Goal: Information Seeking & Learning: Learn about a topic

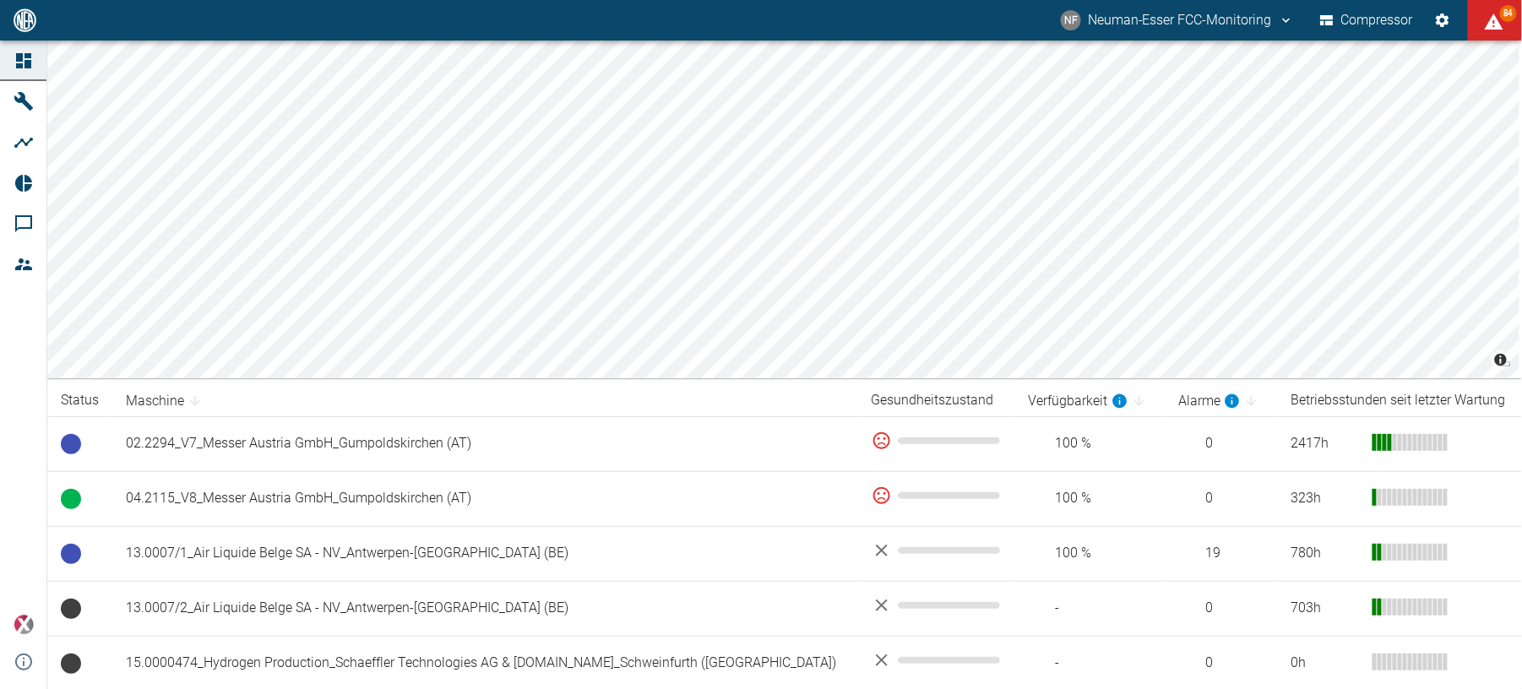
click at [1355, 18] on button "Compressor" at bounding box center [1366, 20] width 100 height 30
click at [1353, 24] on button "Compressor" at bounding box center [1366, 20] width 100 height 30
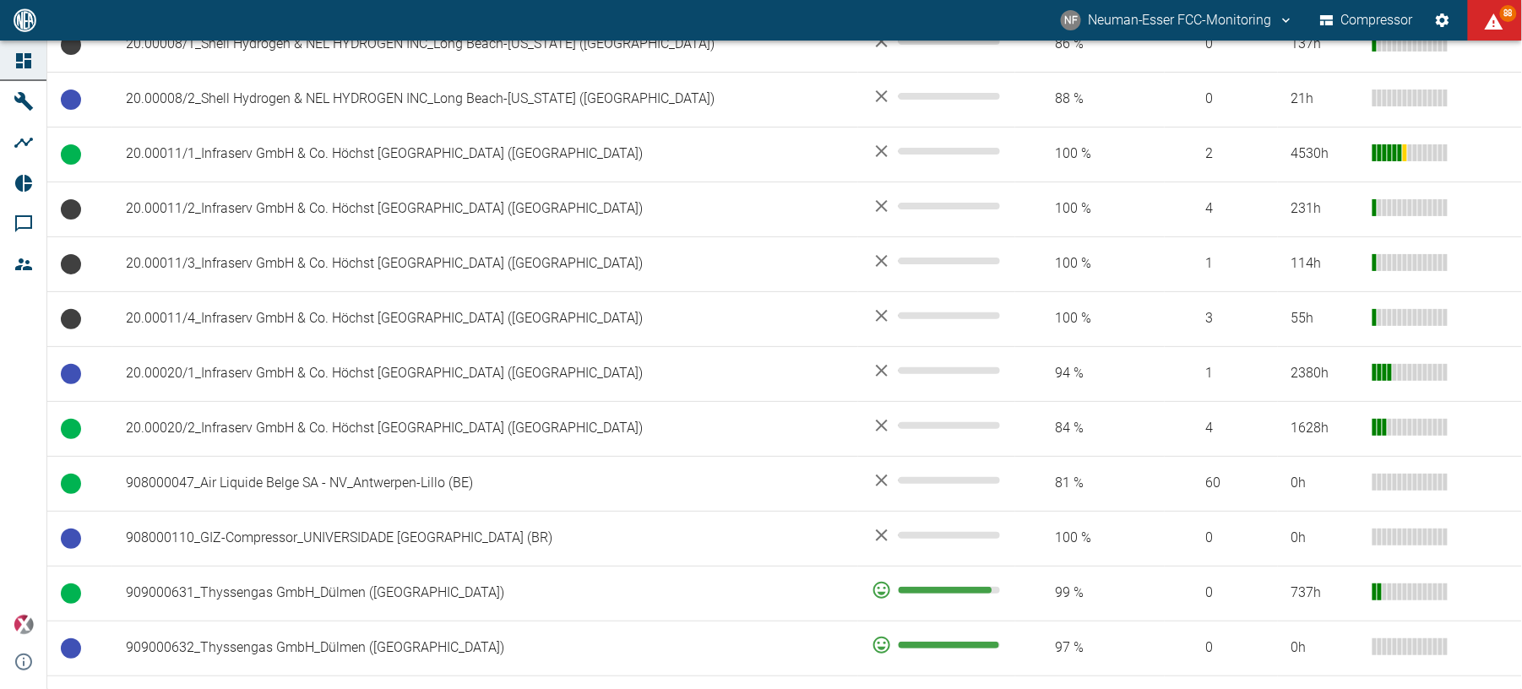
scroll to position [788, 0]
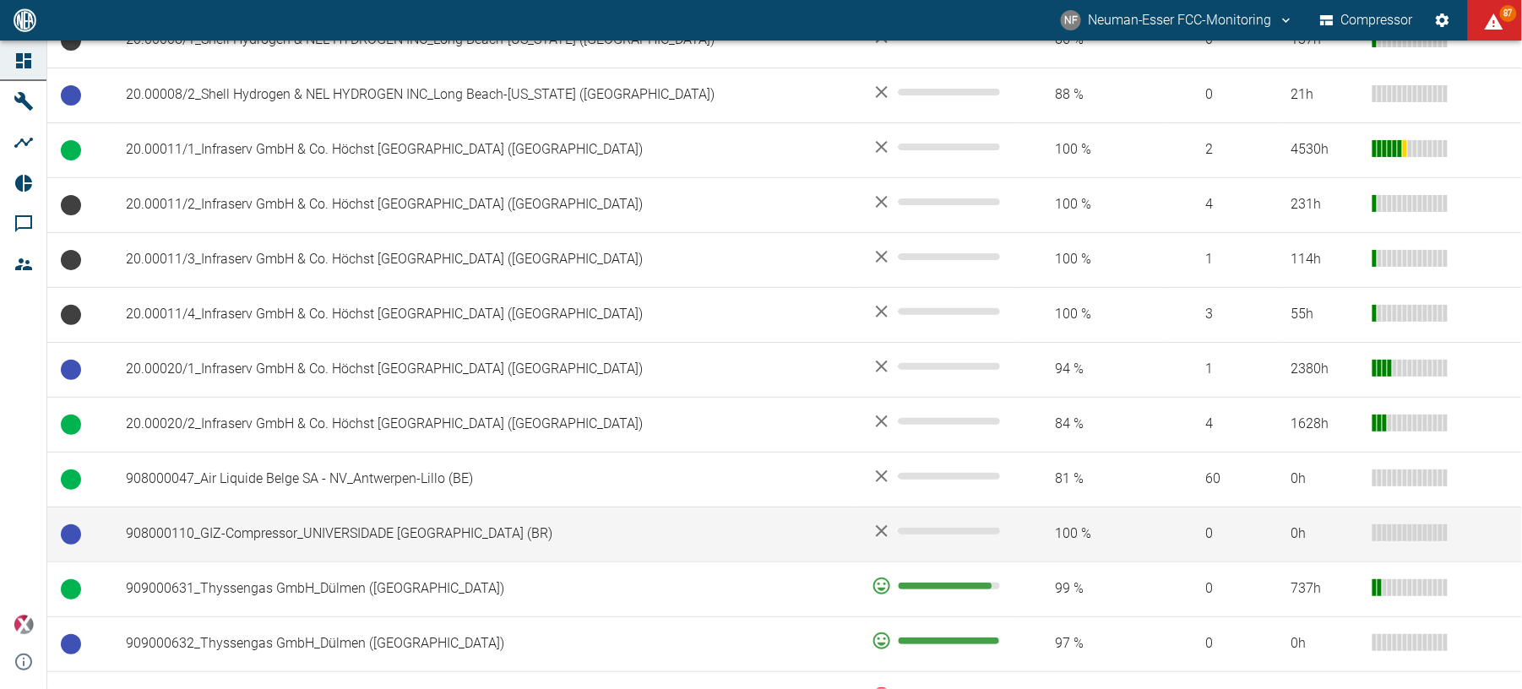
click at [253, 544] on td "908000110_GIZ-Compressor_UNIVERSIDADE [GEOGRAPHIC_DATA] (BR)" at bounding box center [485, 534] width 746 height 55
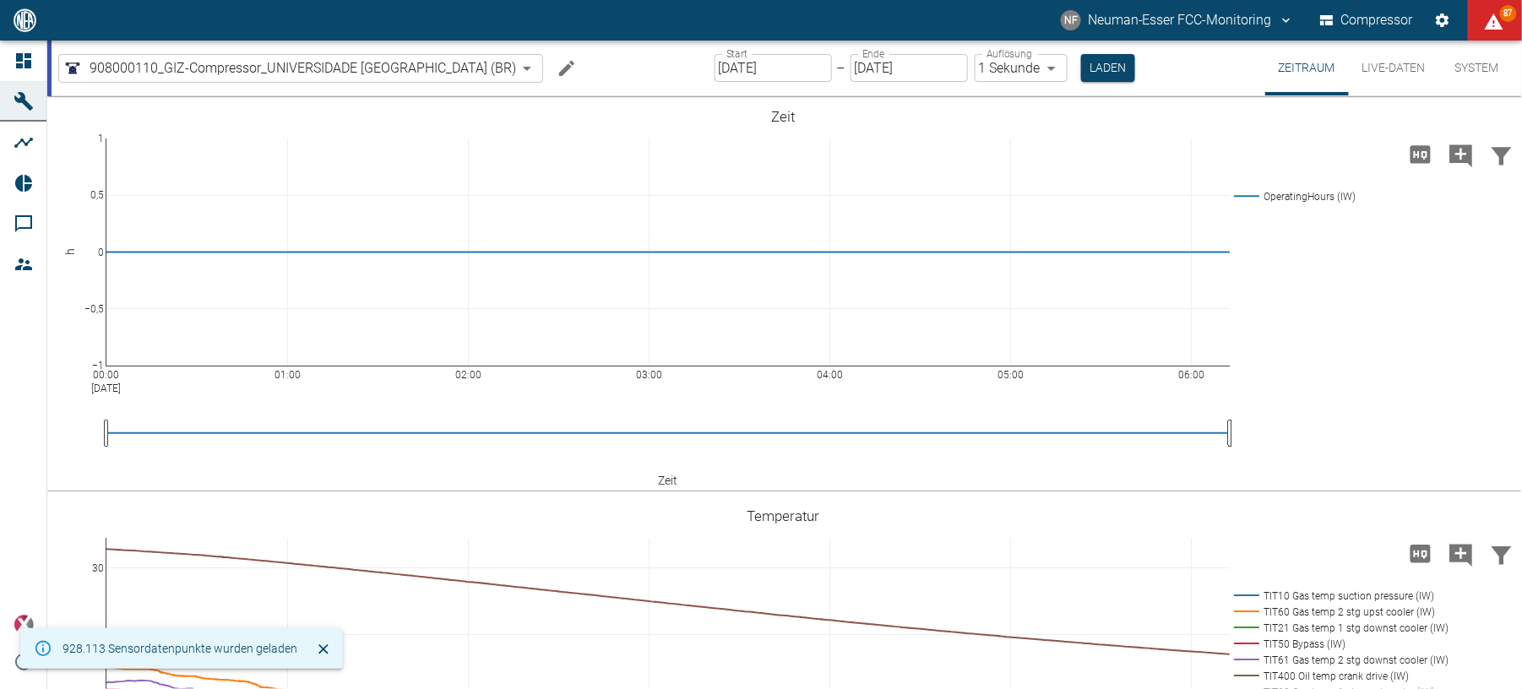
click at [1382, 74] on button "Live-Daten" at bounding box center [1394, 68] width 90 height 55
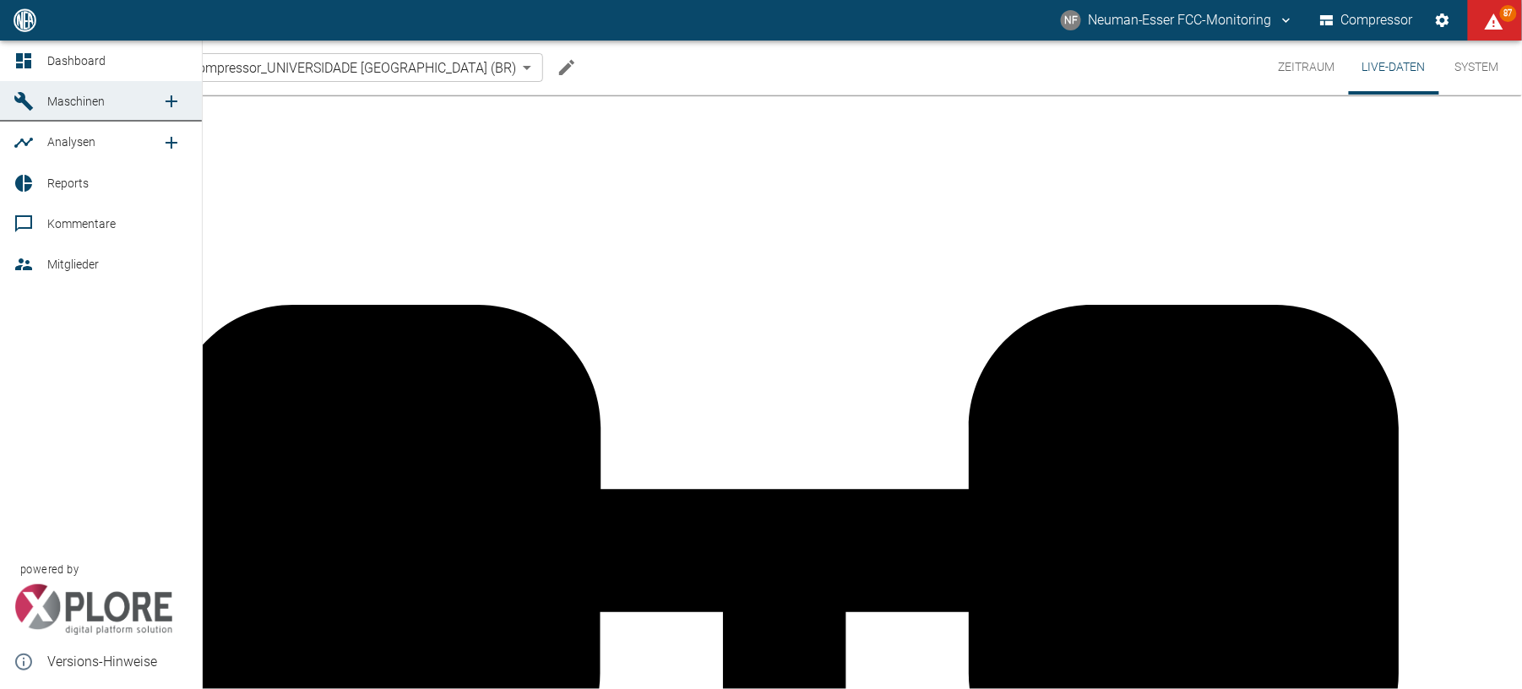
click at [38, 58] on div at bounding box center [26, 61] width 25 height 20
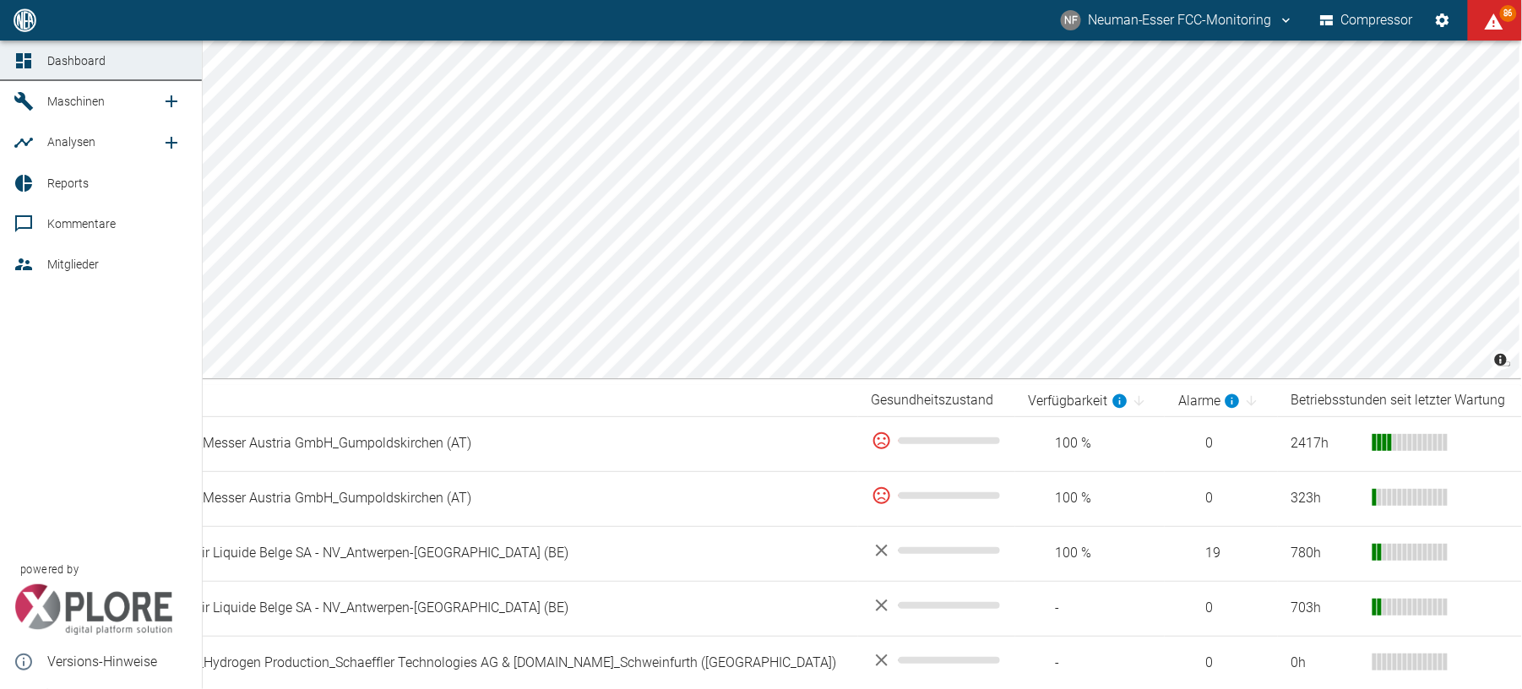
click at [21, 257] on icon at bounding box center [24, 264] width 20 height 20
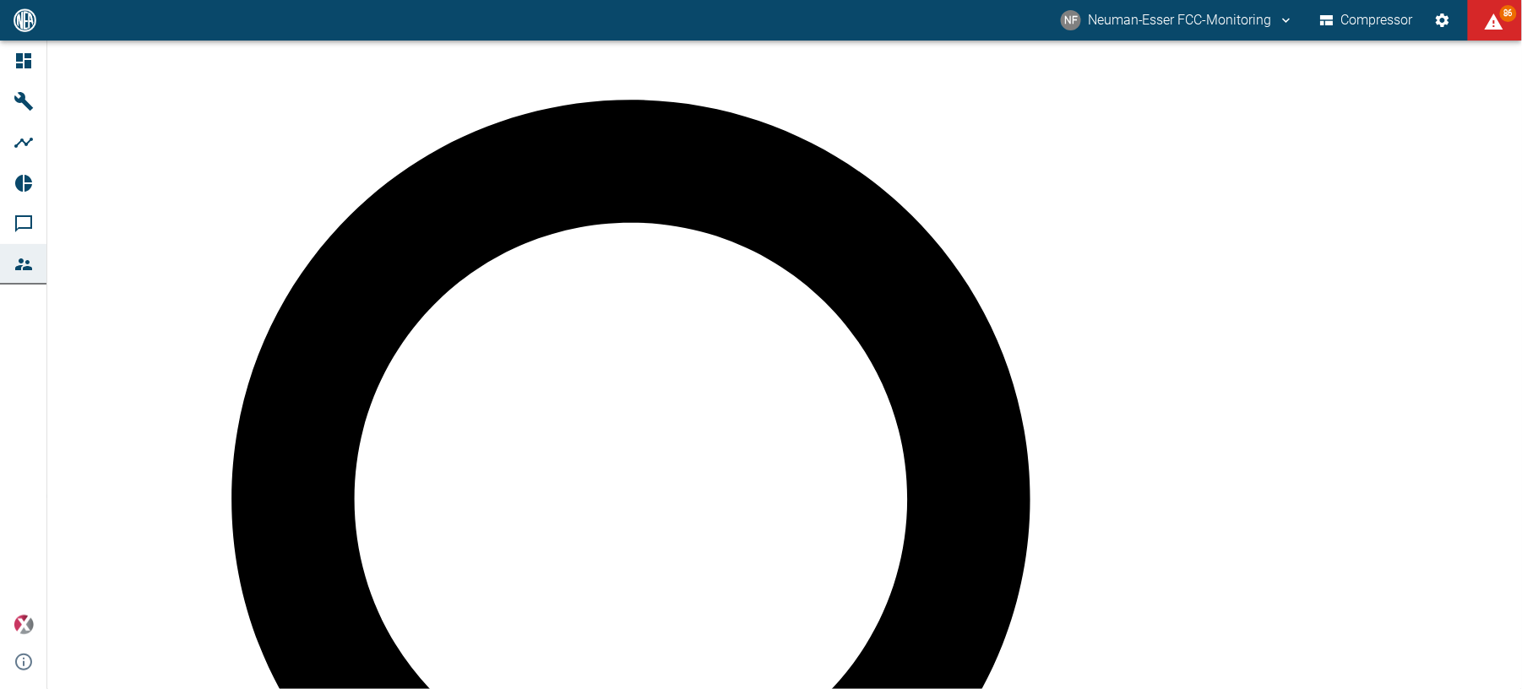
scroll to position [196, 0]
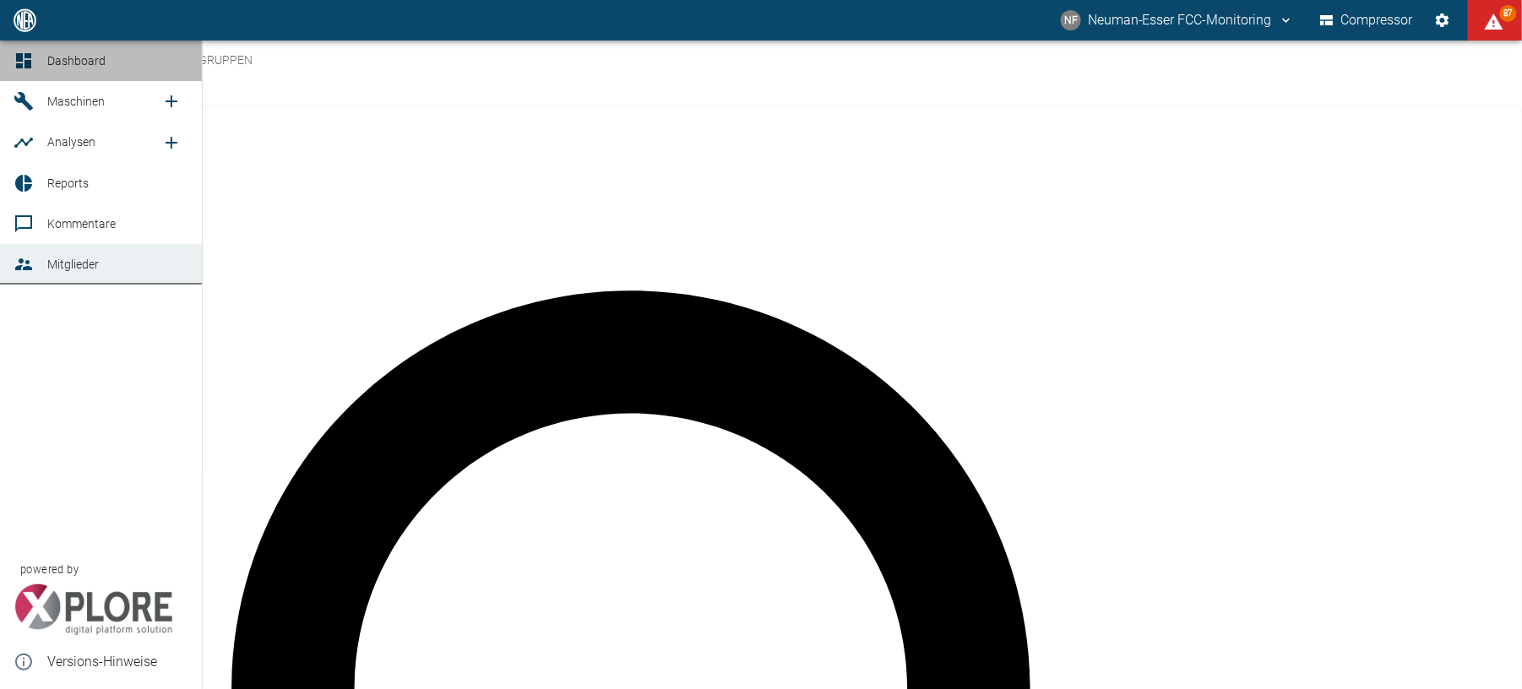
click at [41, 68] on link "Dashboard" at bounding box center [101, 61] width 202 height 41
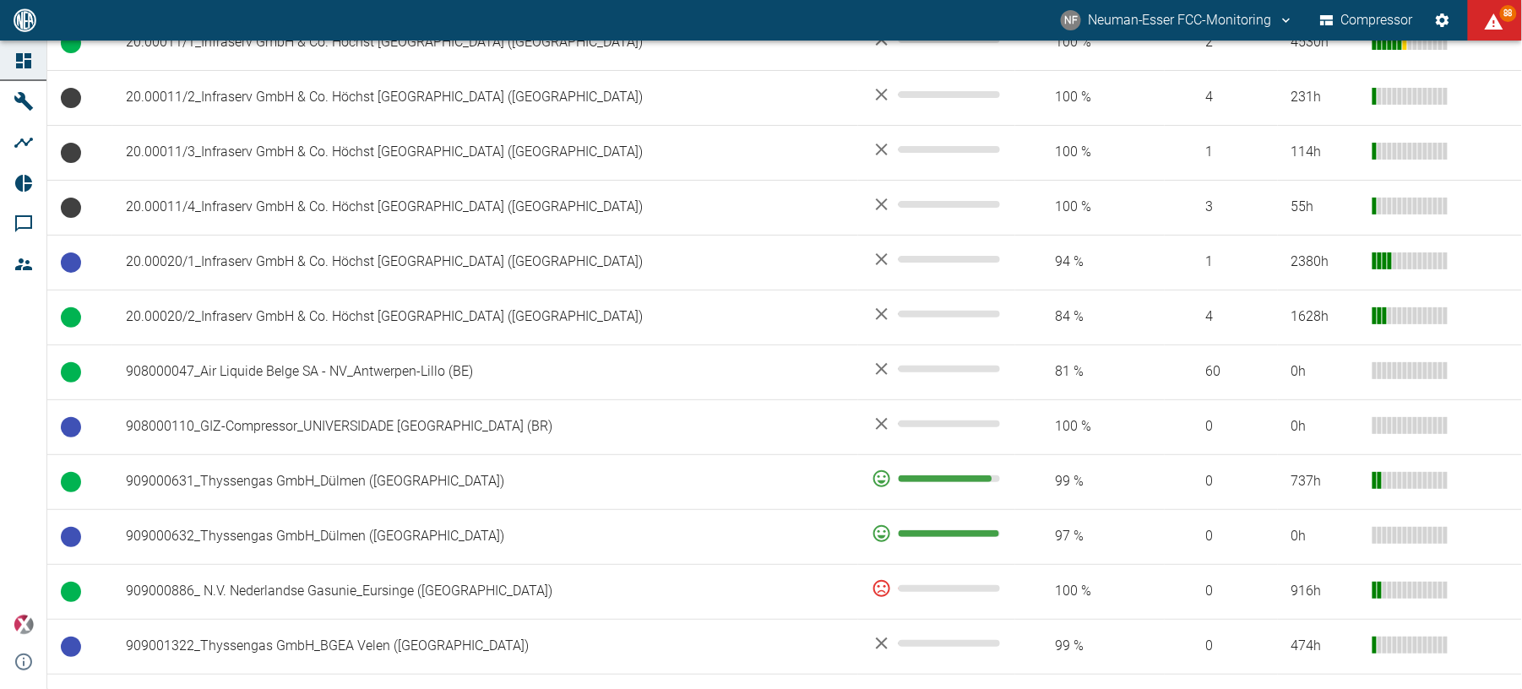
scroll to position [900, 0]
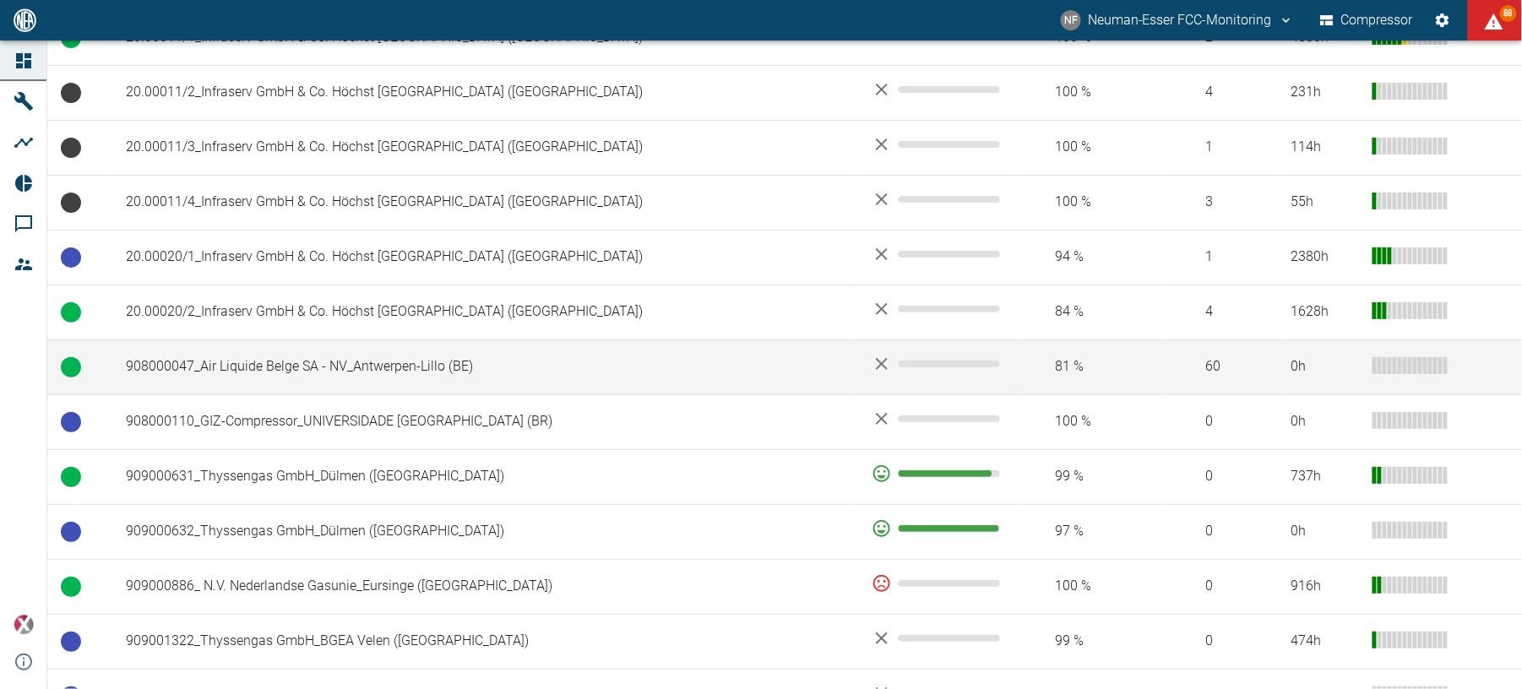
click at [226, 365] on td "908000047_Air Liquide Belge SA - NV_Antwerpen-Lillo (BE)" at bounding box center [485, 366] width 746 height 55
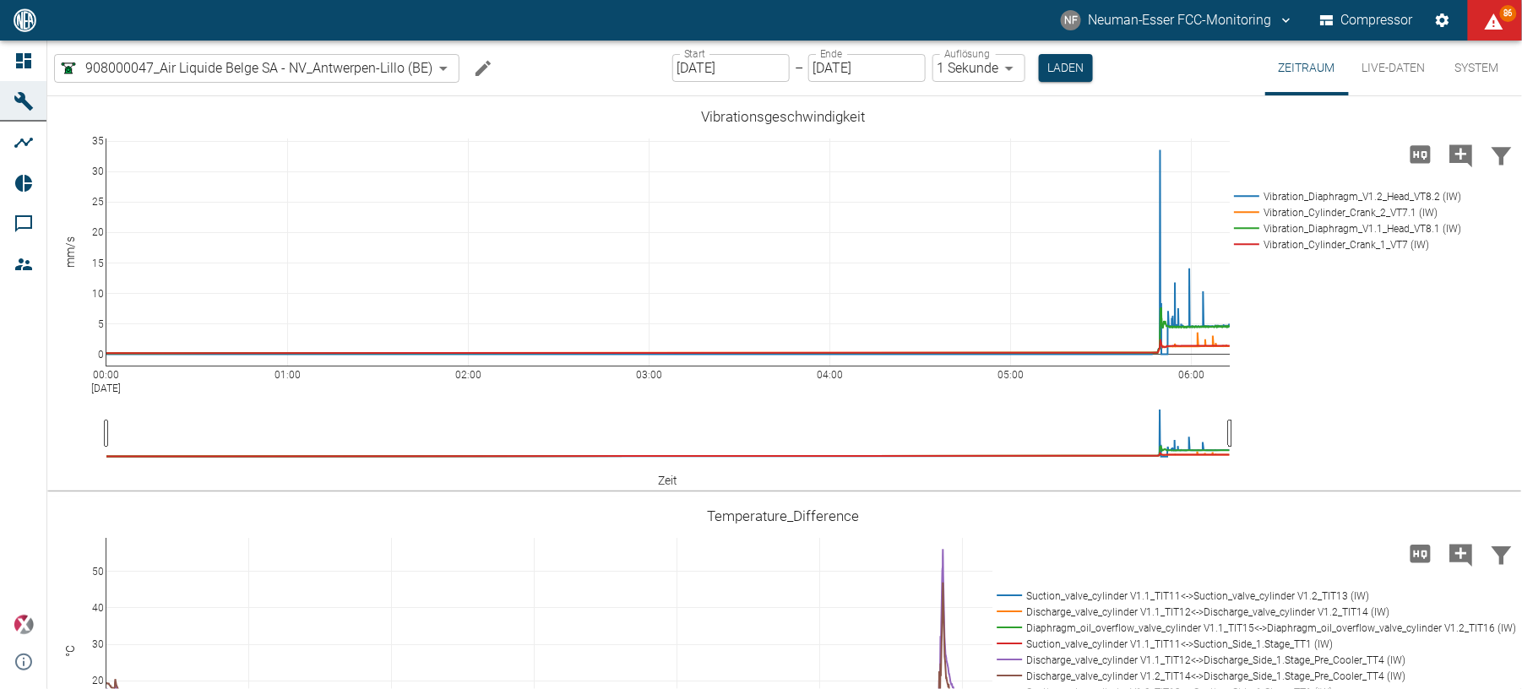
click at [480, 71] on icon "Machine bearbeiten" at bounding box center [482, 67] width 15 height 15
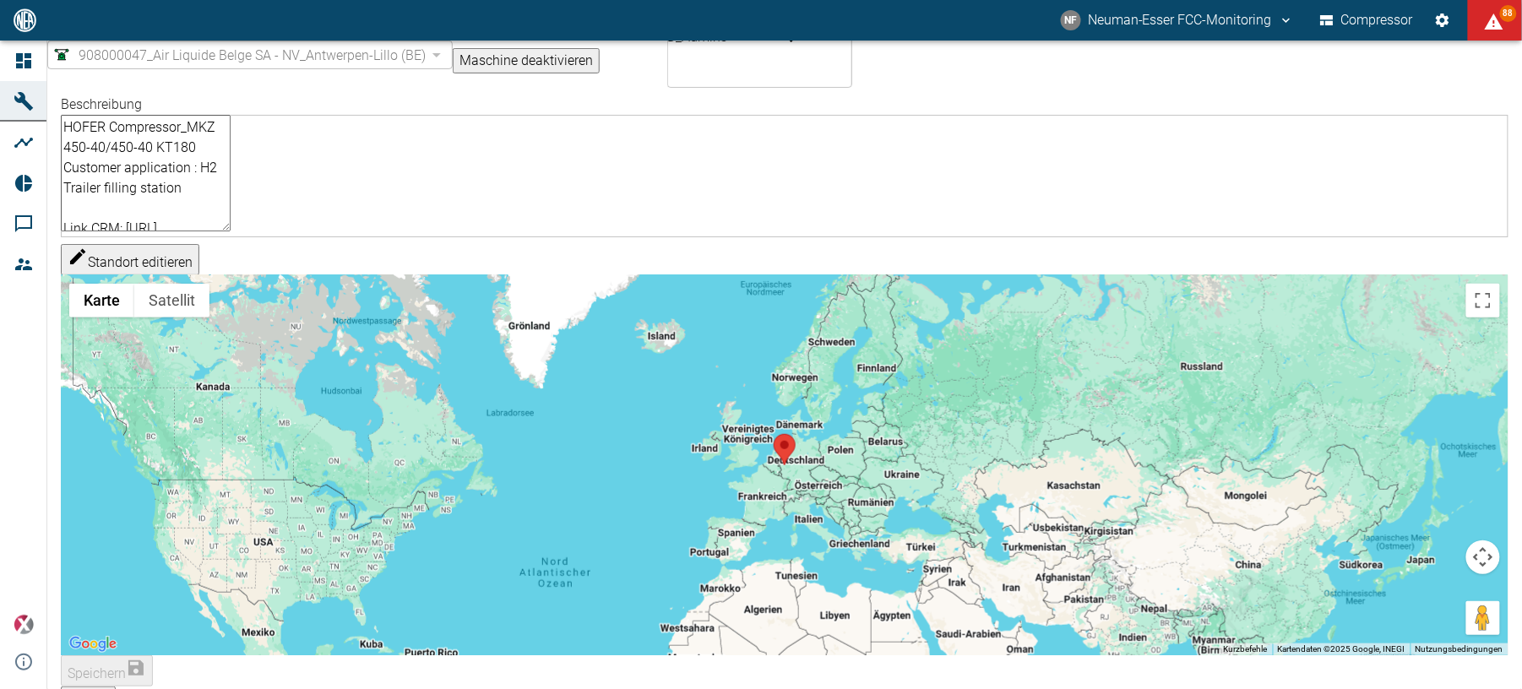
scroll to position [190, 0]
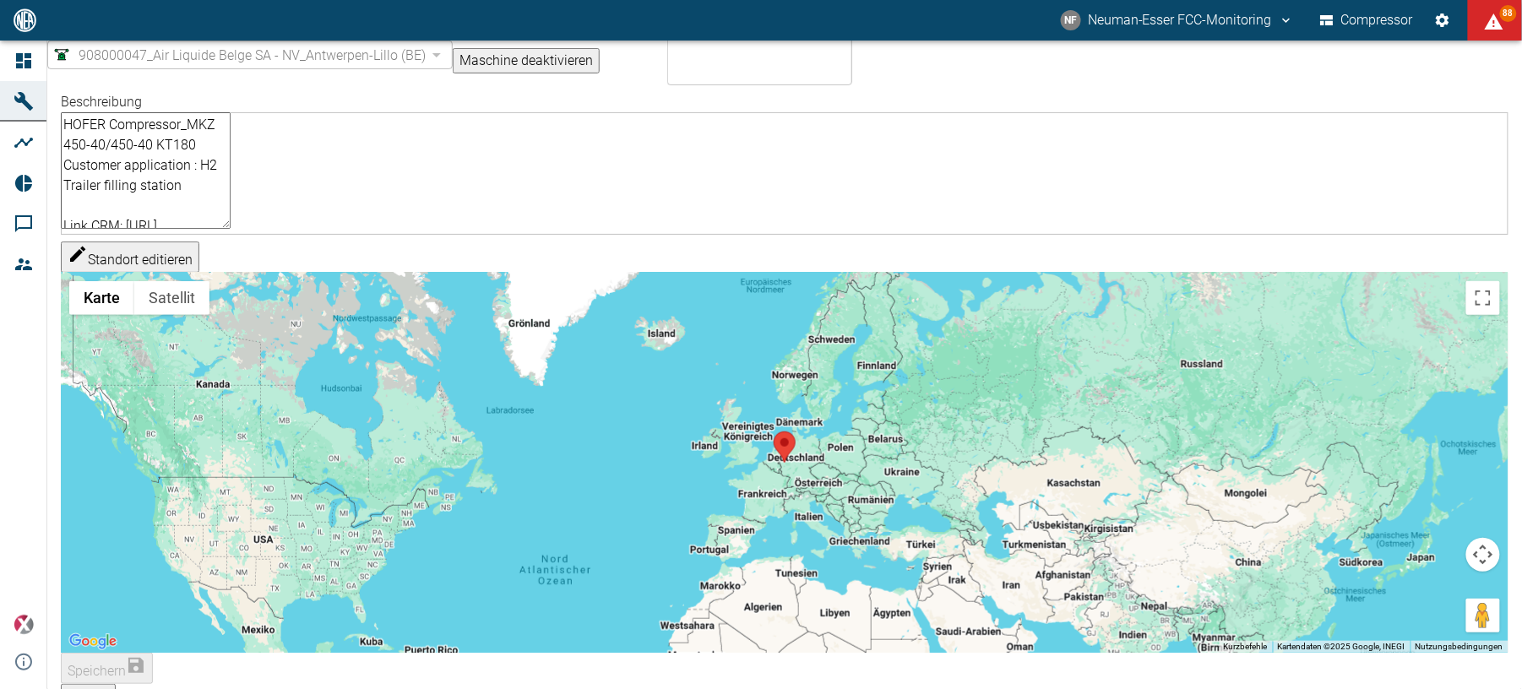
click at [116, 684] on button "Zurück" at bounding box center [88, 696] width 55 height 25
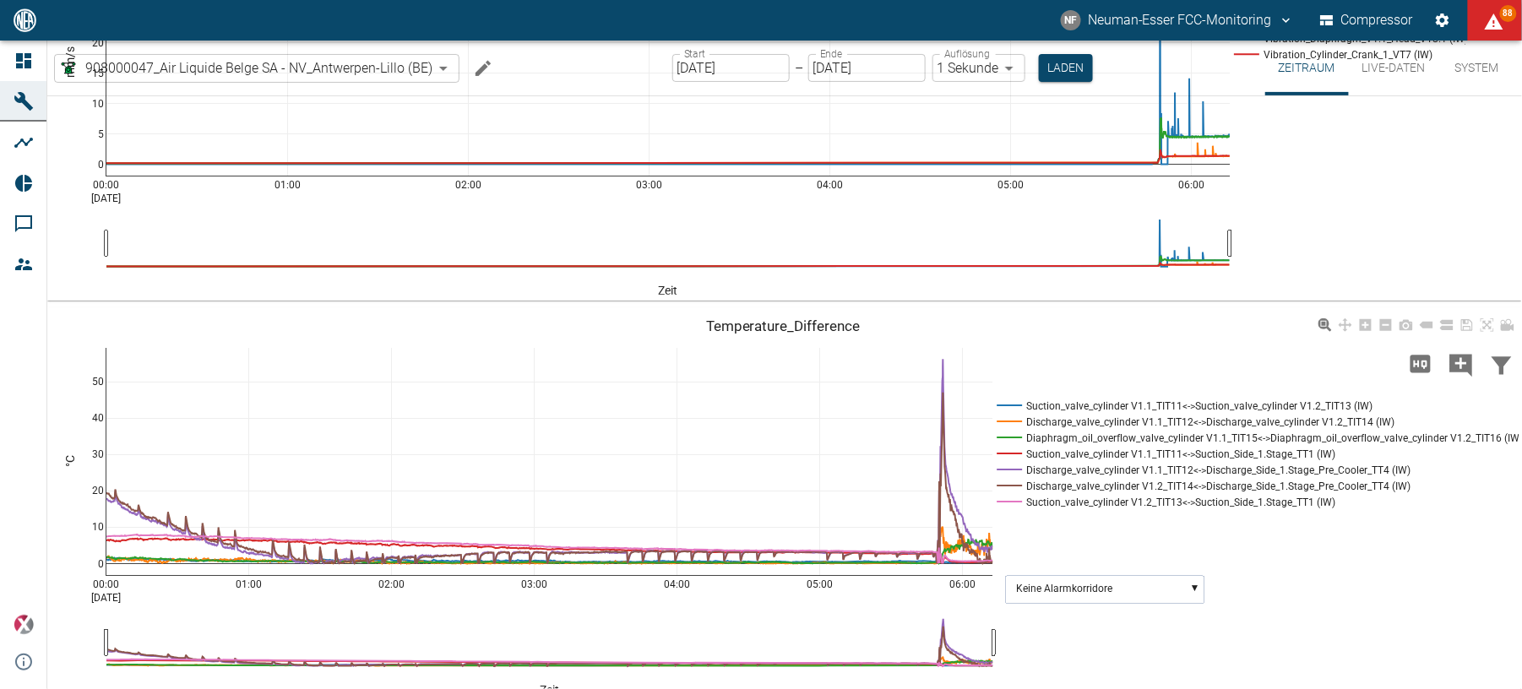
scroll to position [206, 0]
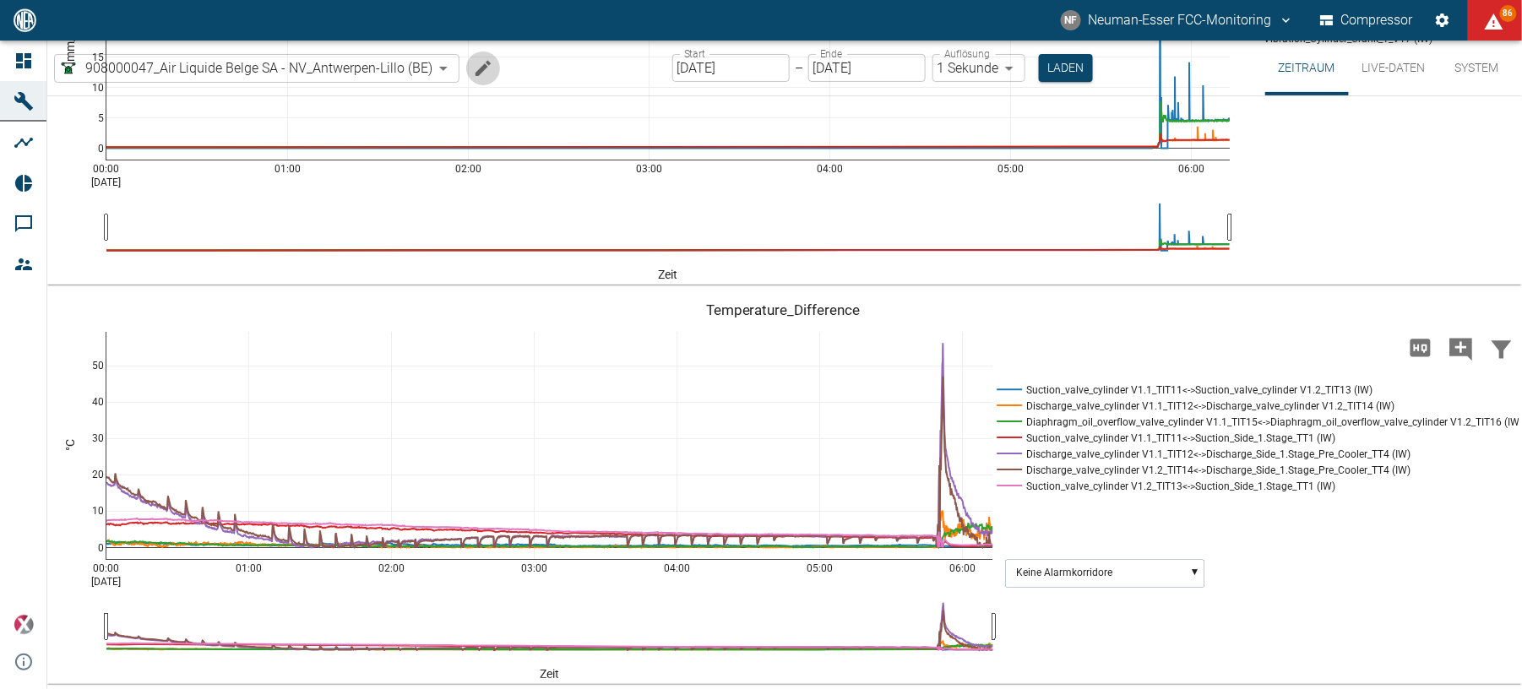
click at [484, 61] on icon "Machine bearbeiten" at bounding box center [483, 68] width 20 height 20
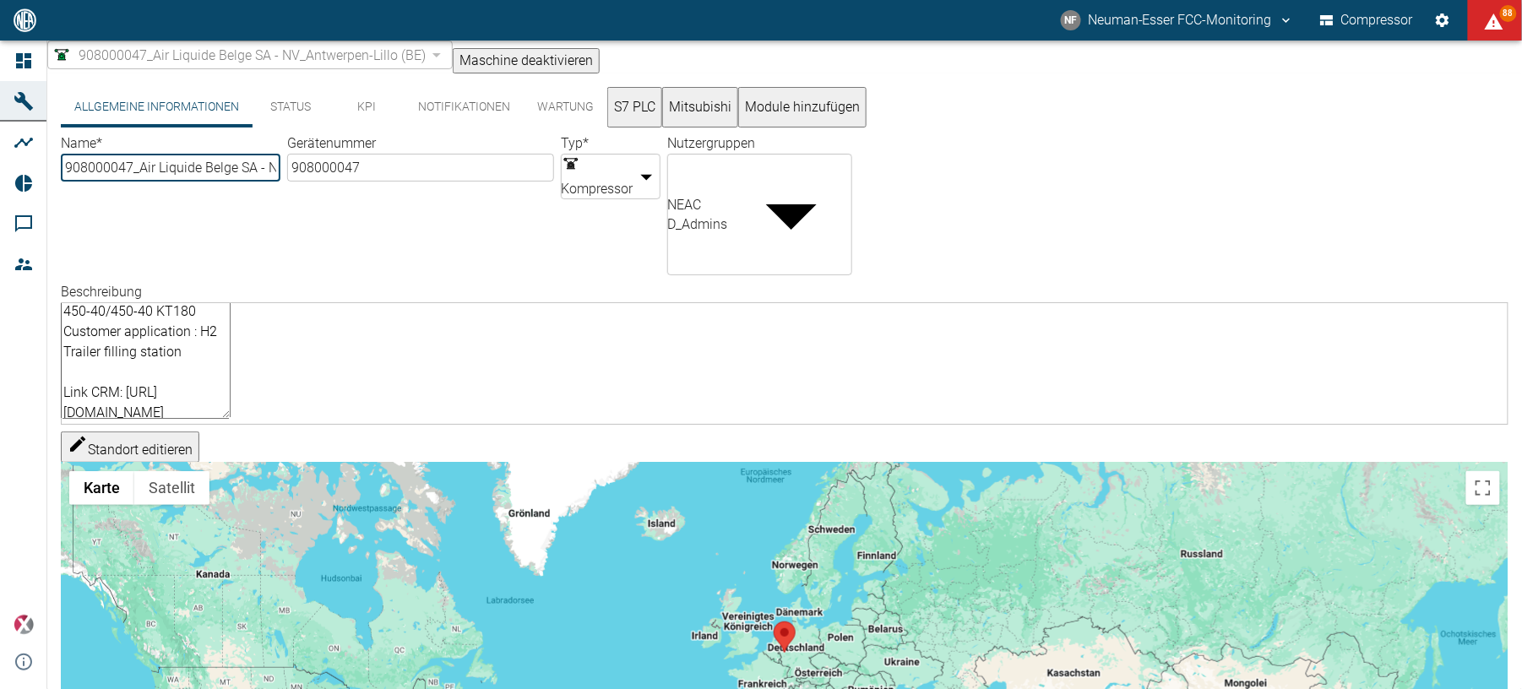
scroll to position [0, 0]
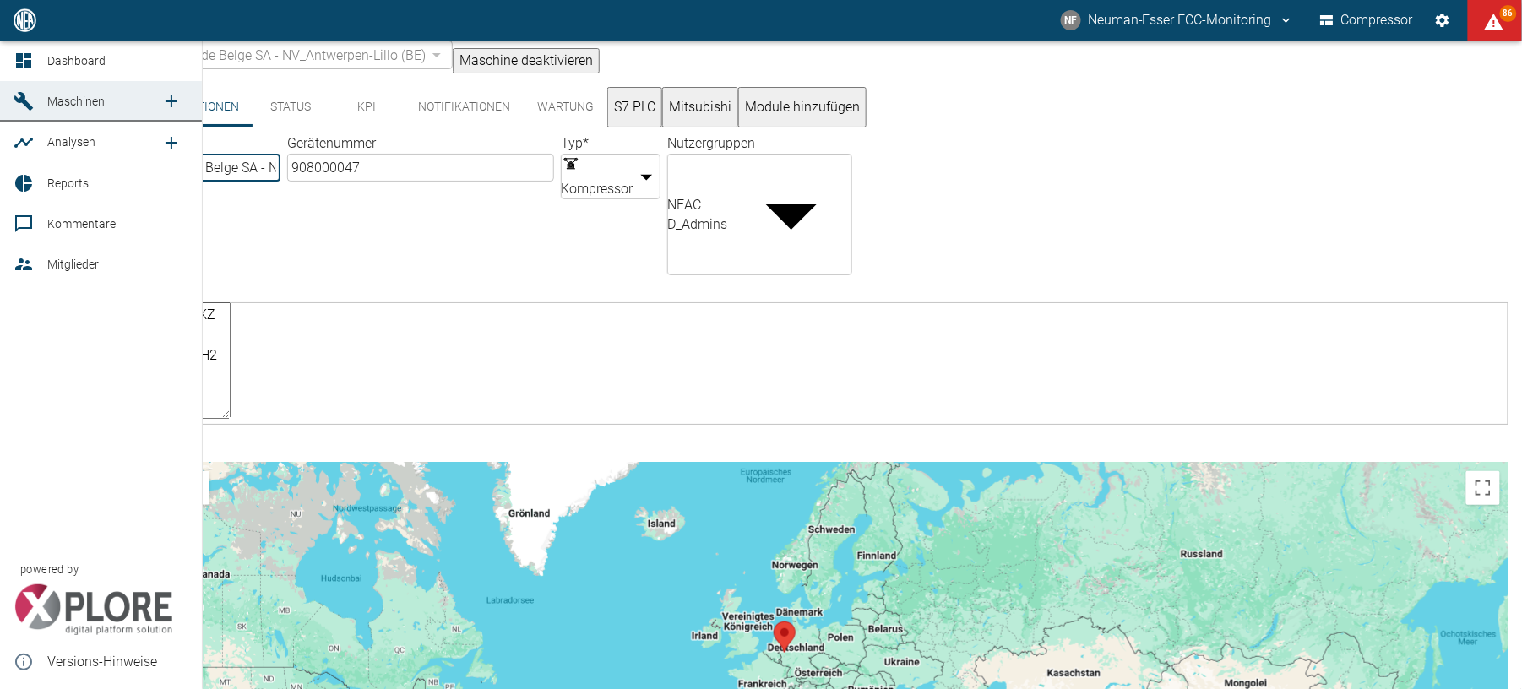
click at [29, 659] on icon at bounding box center [24, 662] width 20 height 20
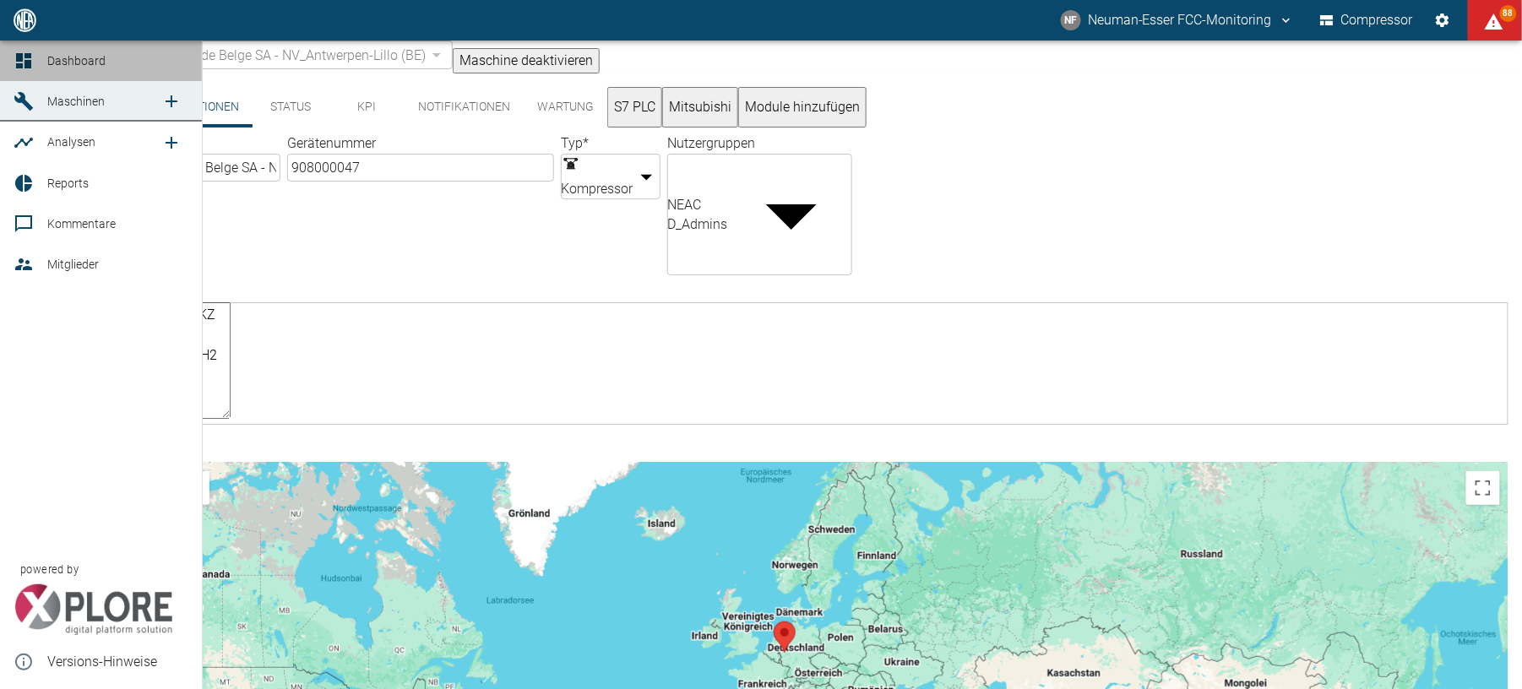
click at [35, 52] on div at bounding box center [26, 61] width 25 height 20
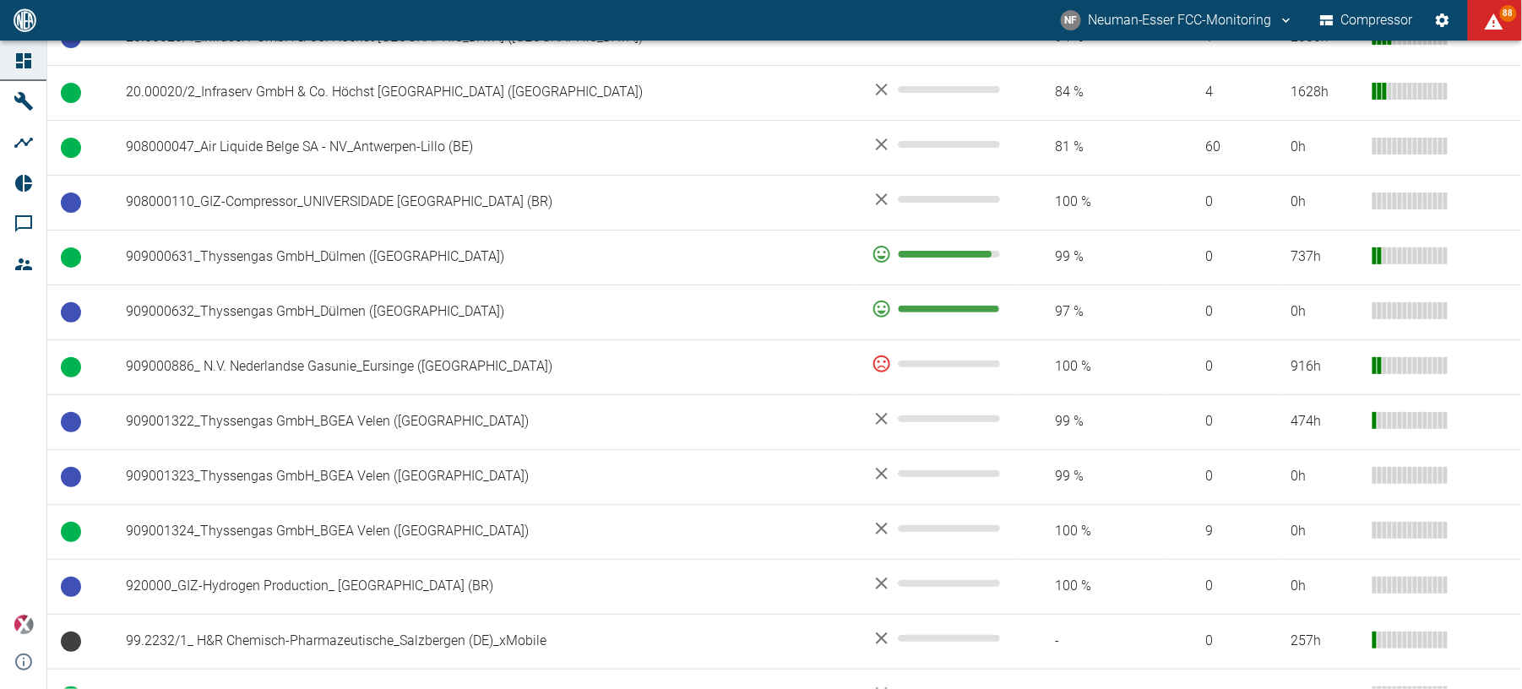
scroll to position [1126, 0]
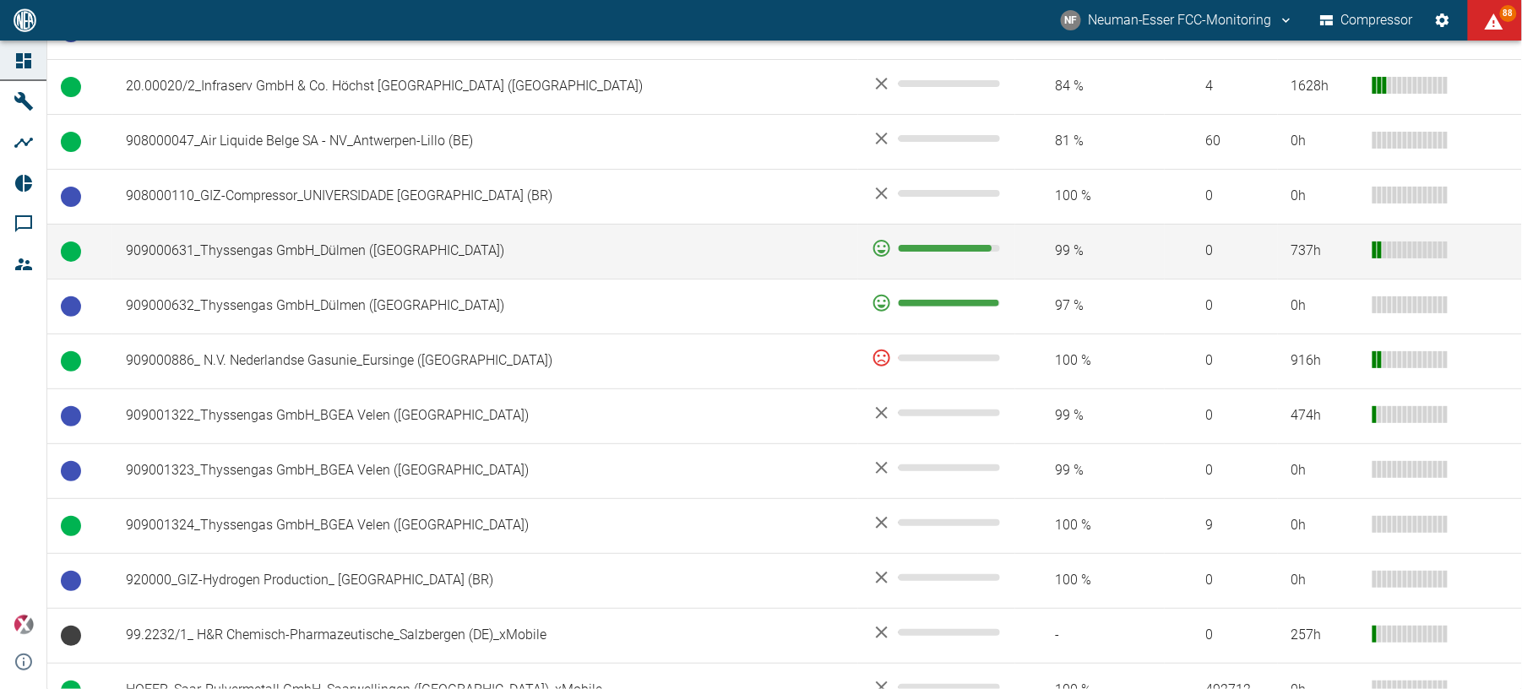
click at [270, 262] on td "909000631_Thyssengas GmbH_Dülmen ([GEOGRAPHIC_DATA])" at bounding box center [485, 251] width 746 height 55
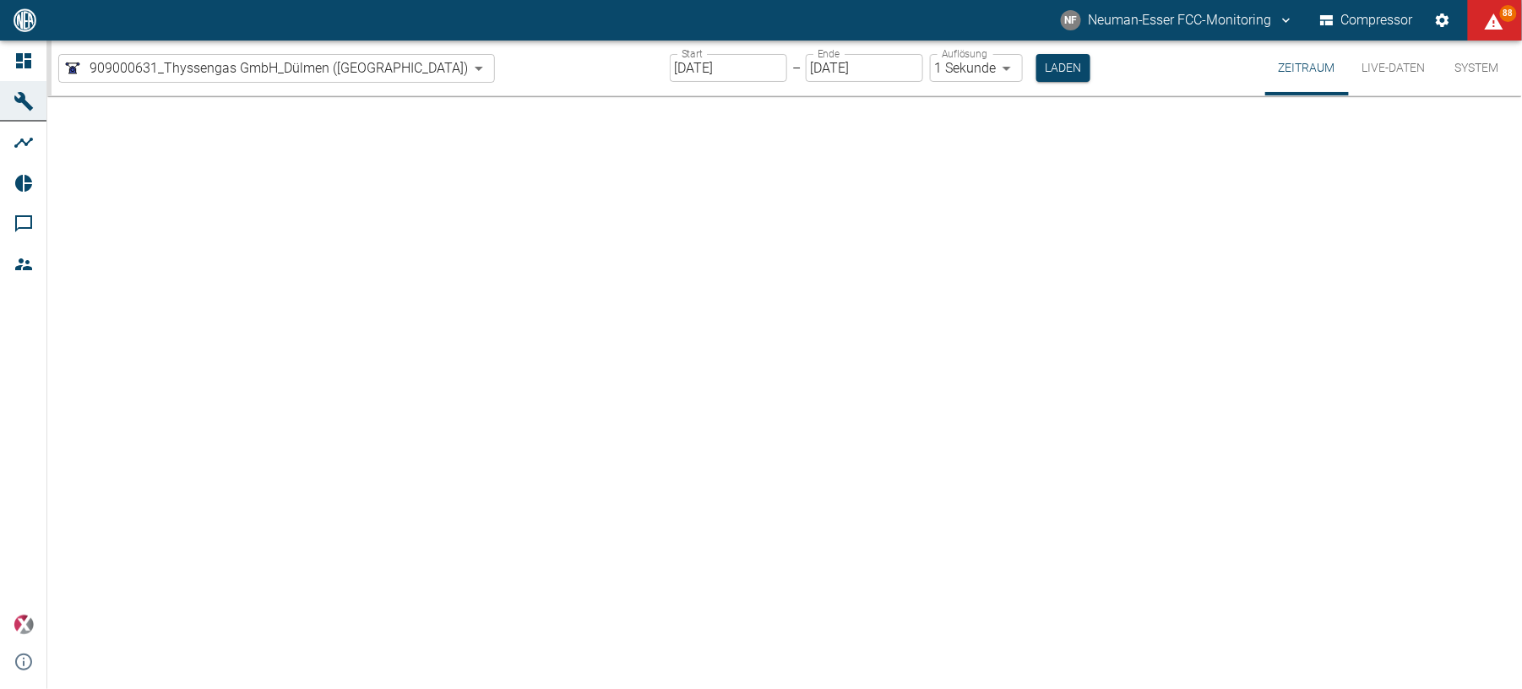
type input "2min"
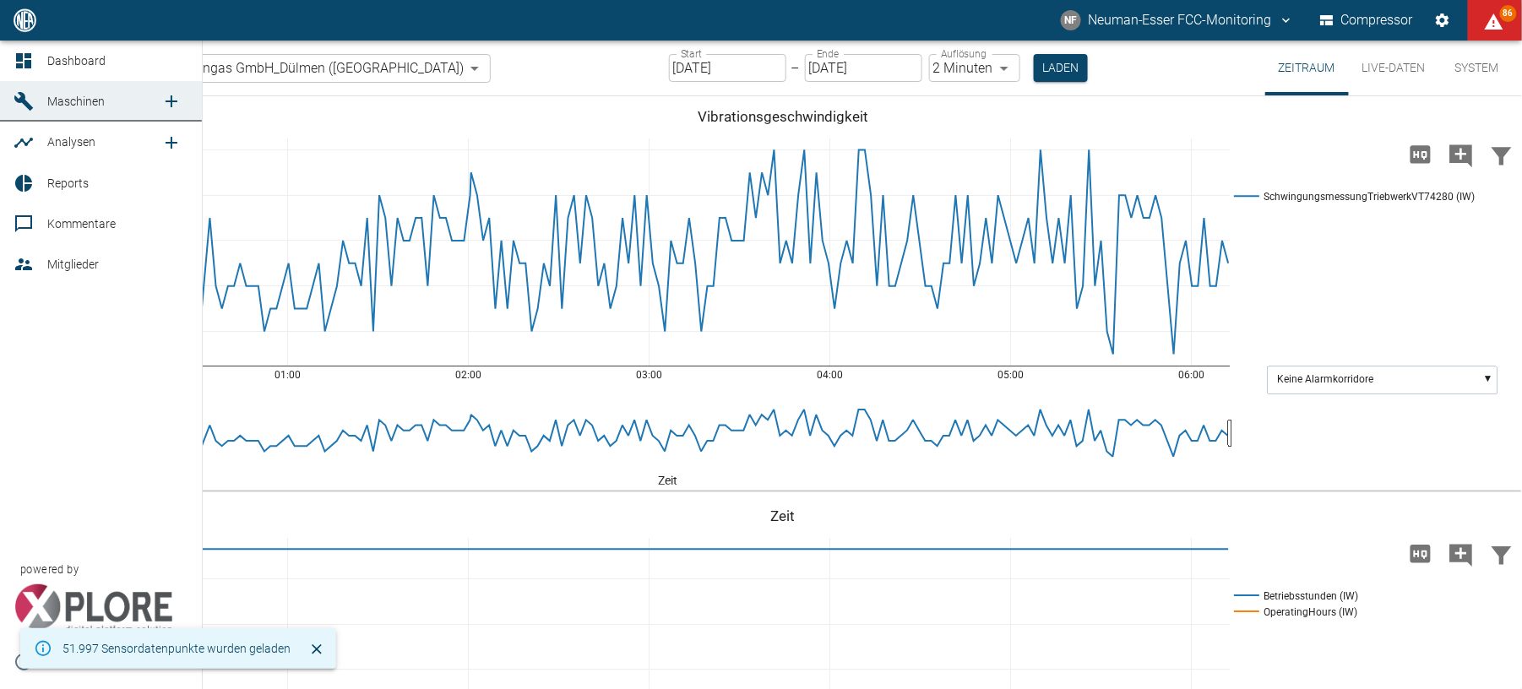
click at [24, 56] on icon at bounding box center [23, 60] width 15 height 15
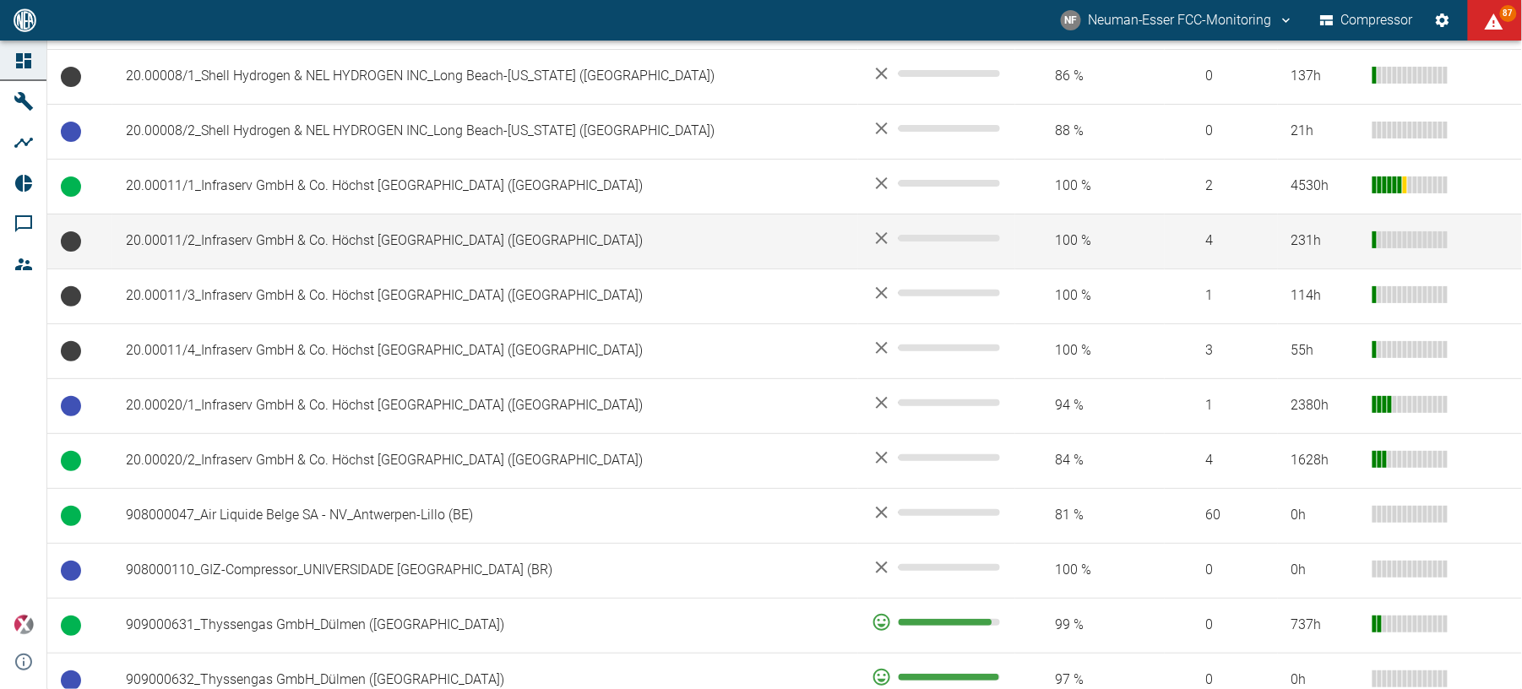
scroll to position [788, 0]
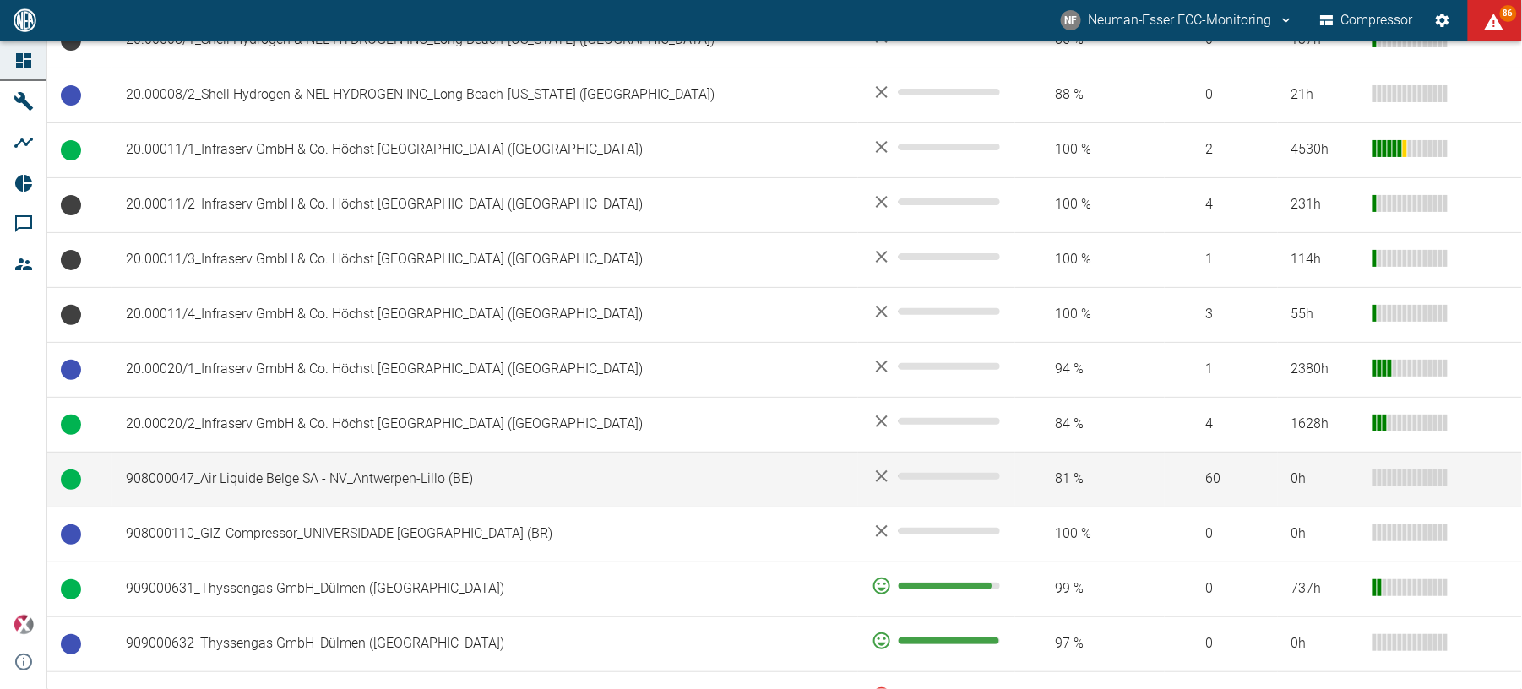
click at [389, 497] on td "908000047_Air Liquide Belge SA - NV_Antwerpen-Lillo (BE)" at bounding box center [485, 479] width 746 height 55
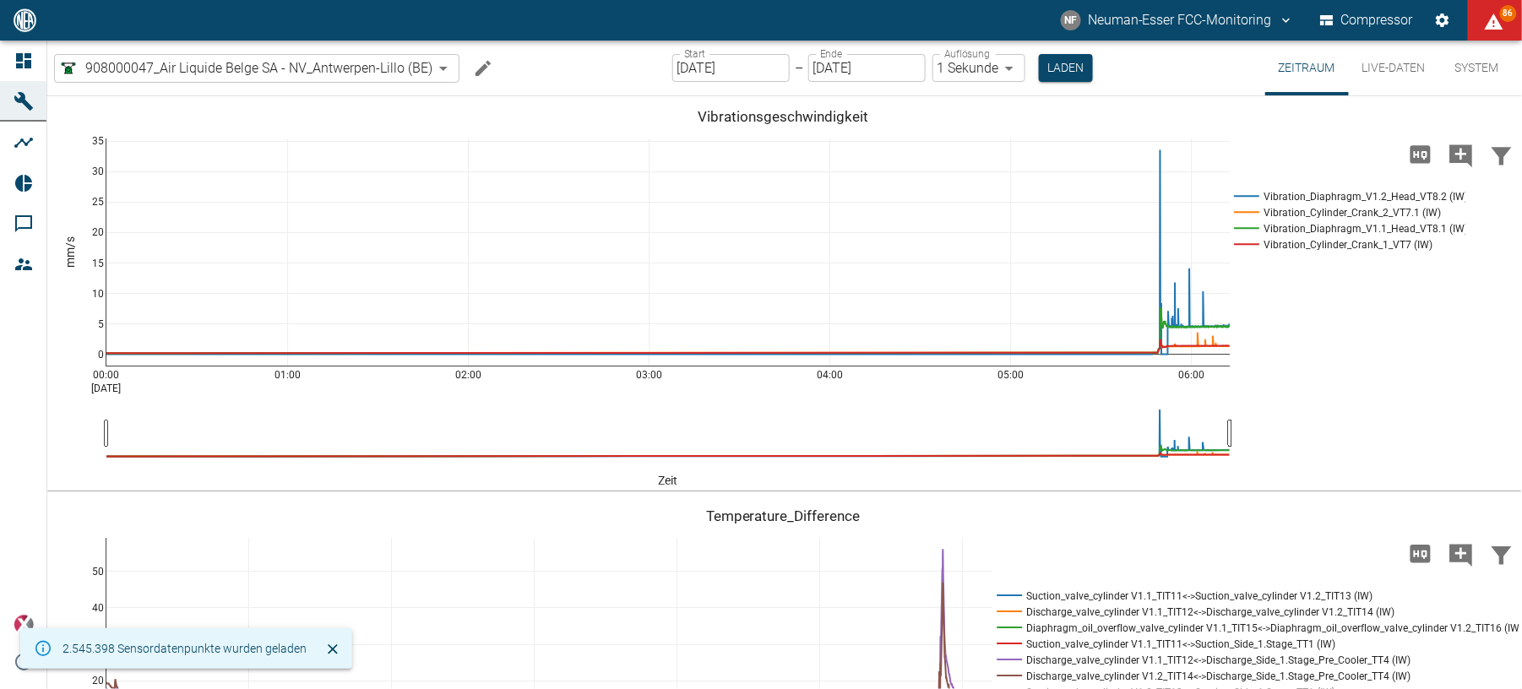
click at [486, 71] on icon "Machine bearbeiten" at bounding box center [483, 68] width 20 height 20
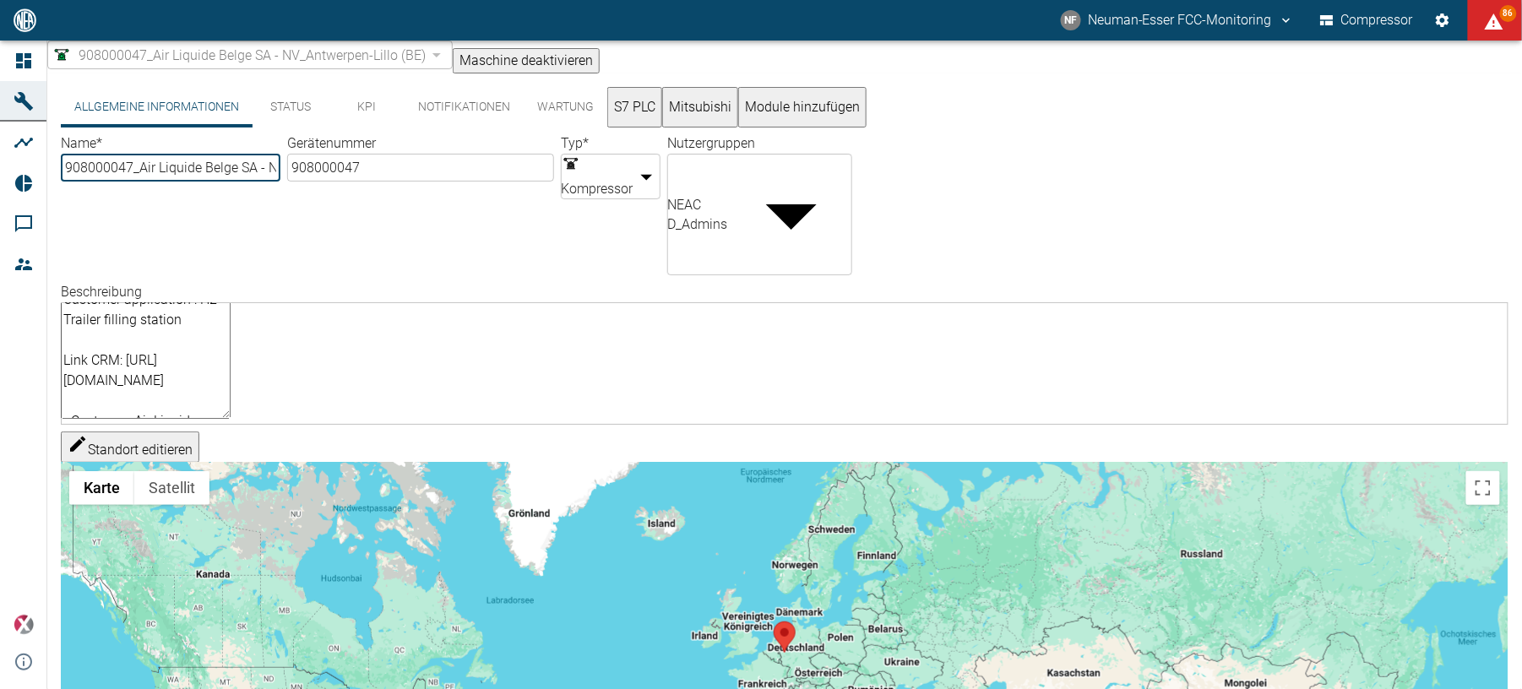
scroll to position [112, 0]
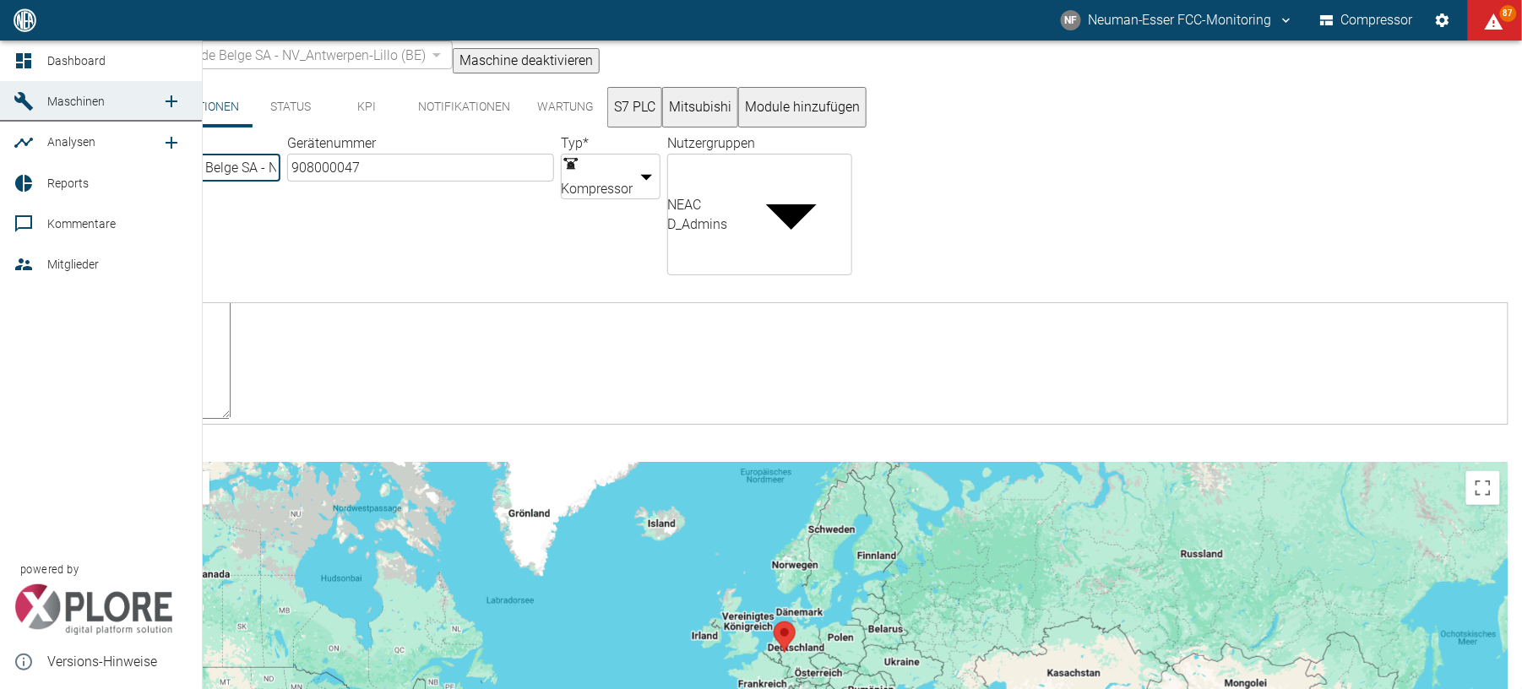
click at [39, 269] on link "Mitglieder" at bounding box center [101, 264] width 202 height 41
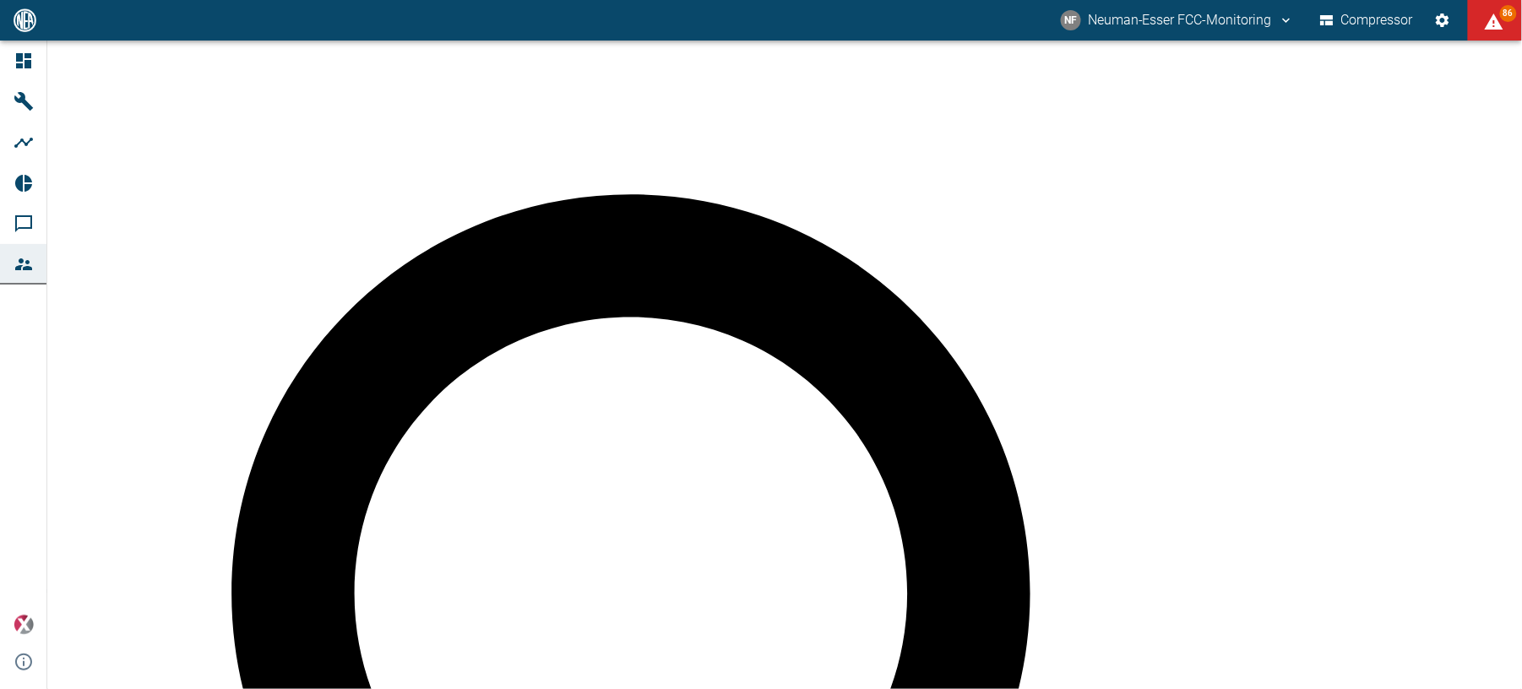
scroll to position [196, 0]
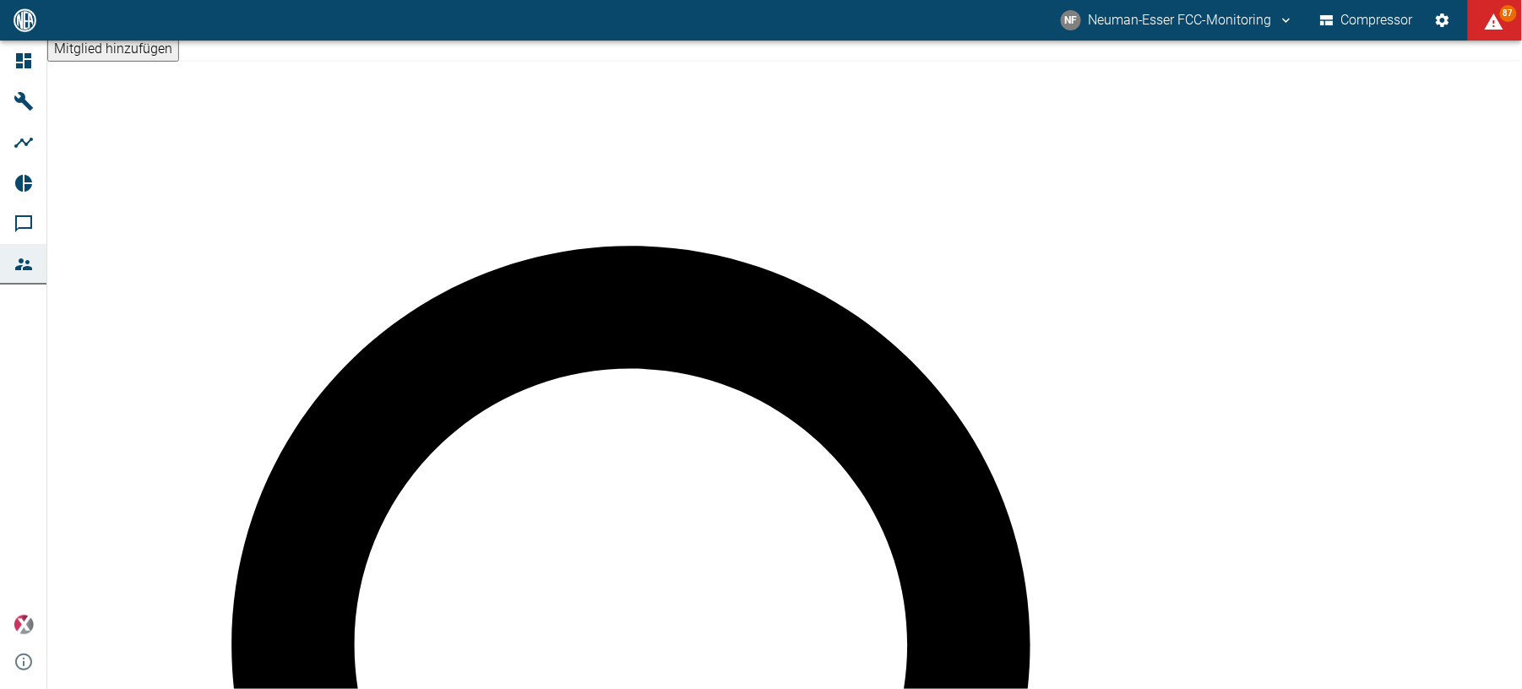
scroll to position [0, 0]
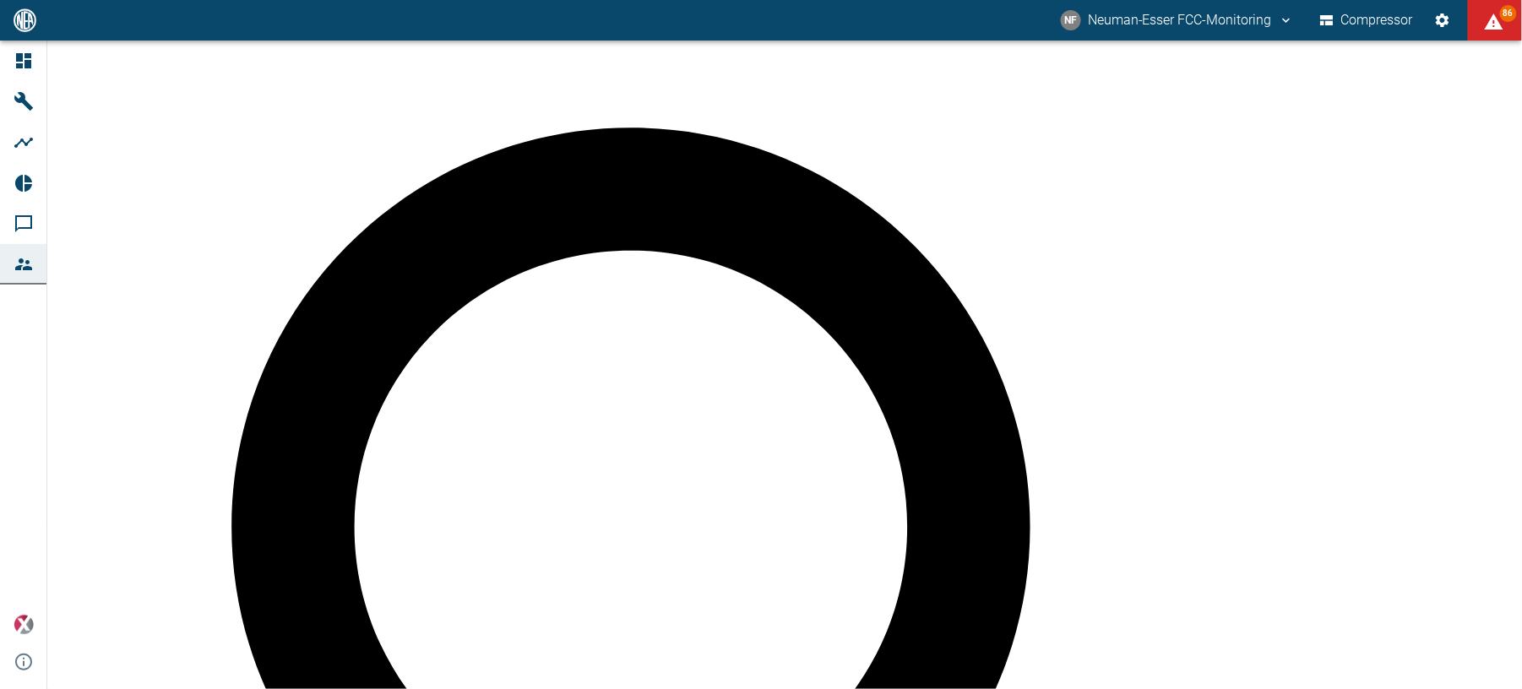
scroll to position [196, 0]
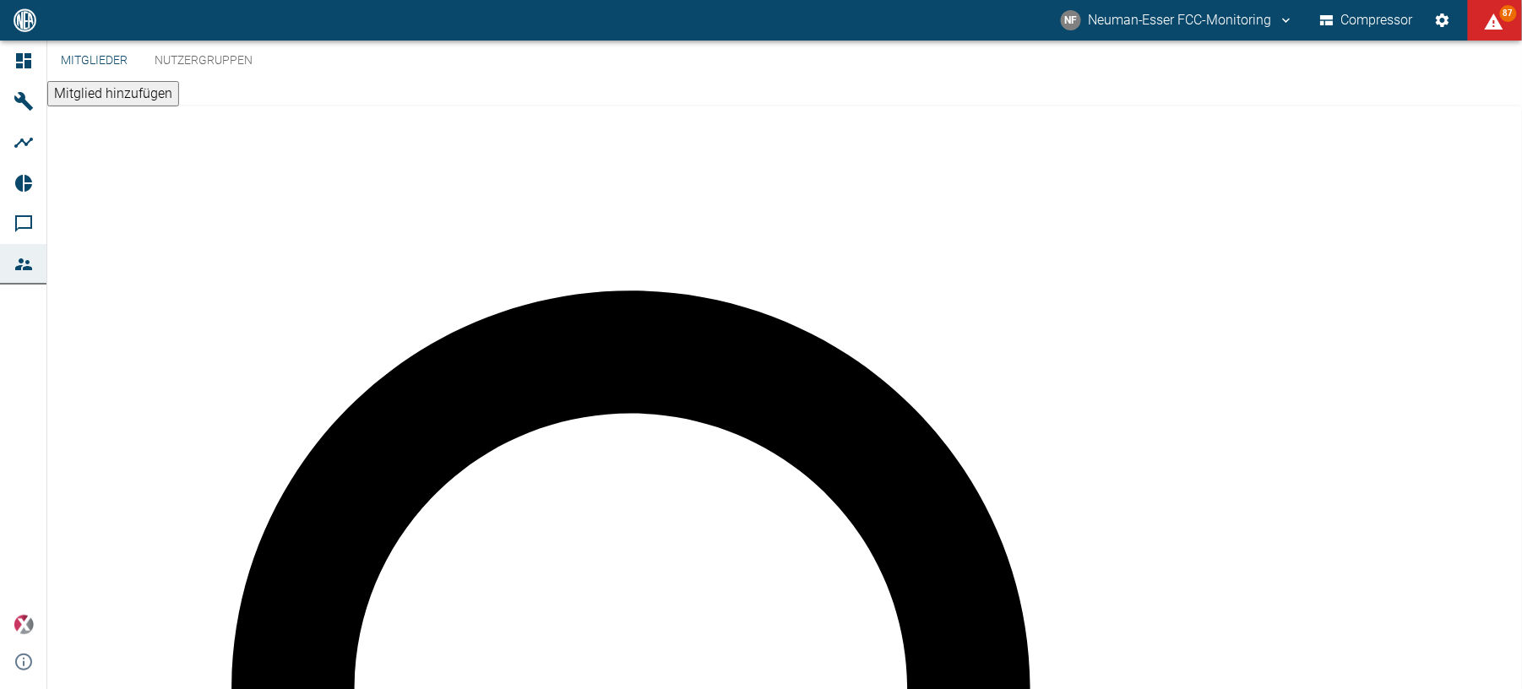
type input "b"
type input "g"
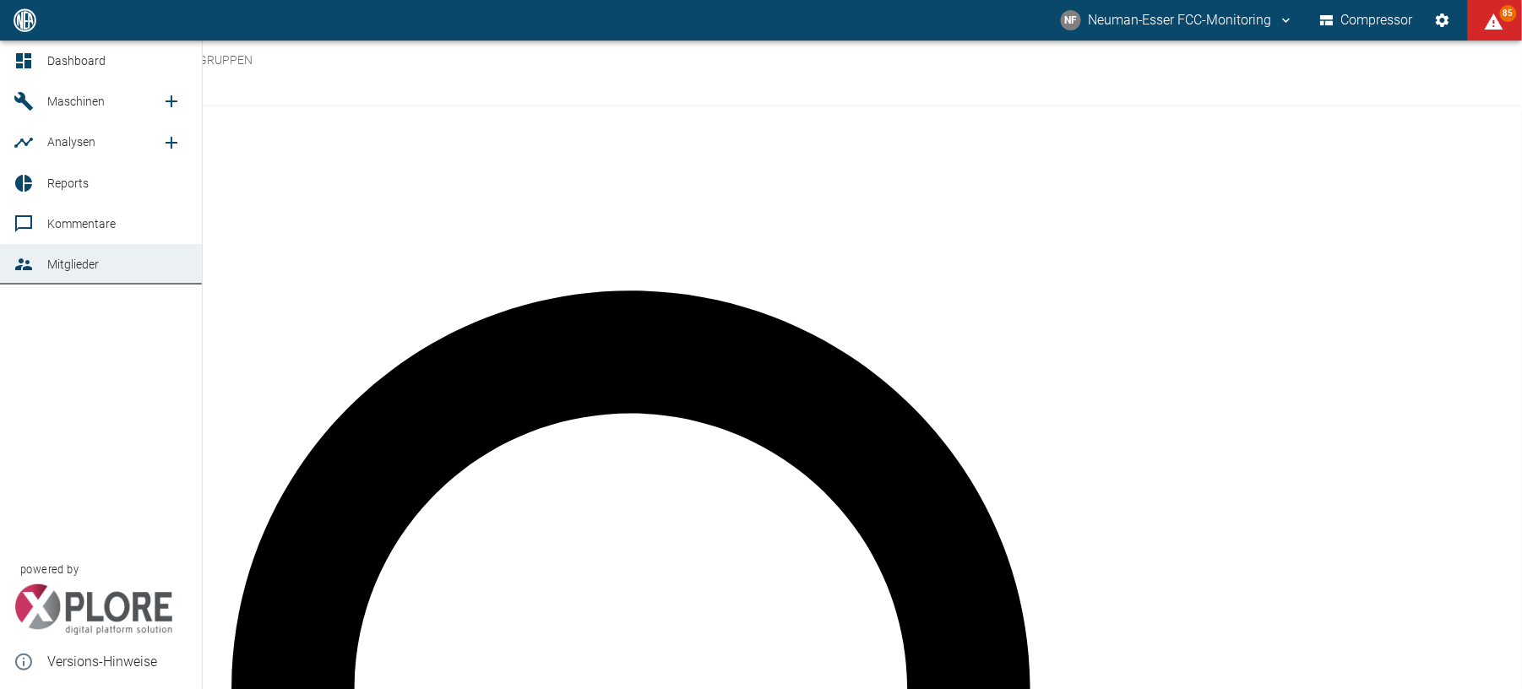
click at [31, 64] on icon at bounding box center [24, 61] width 20 height 20
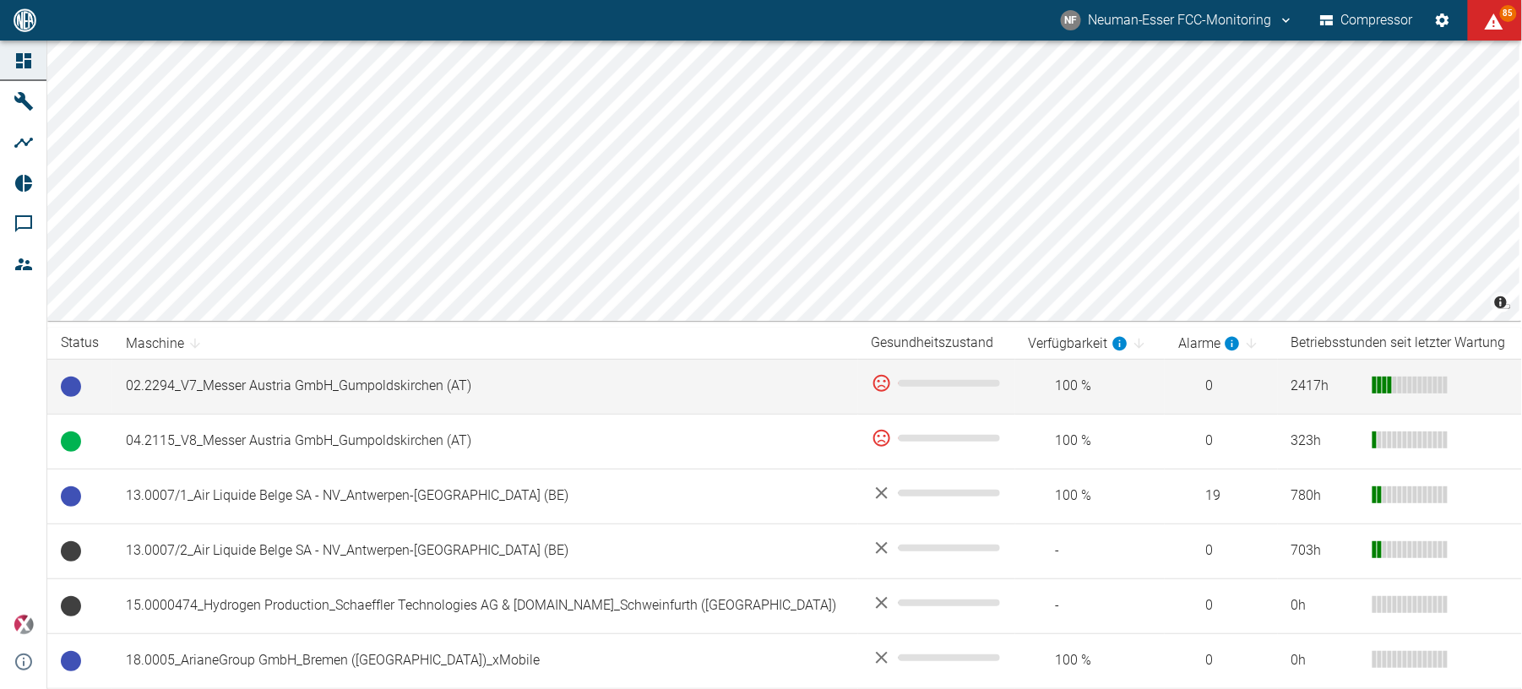
scroll to position [225, 0]
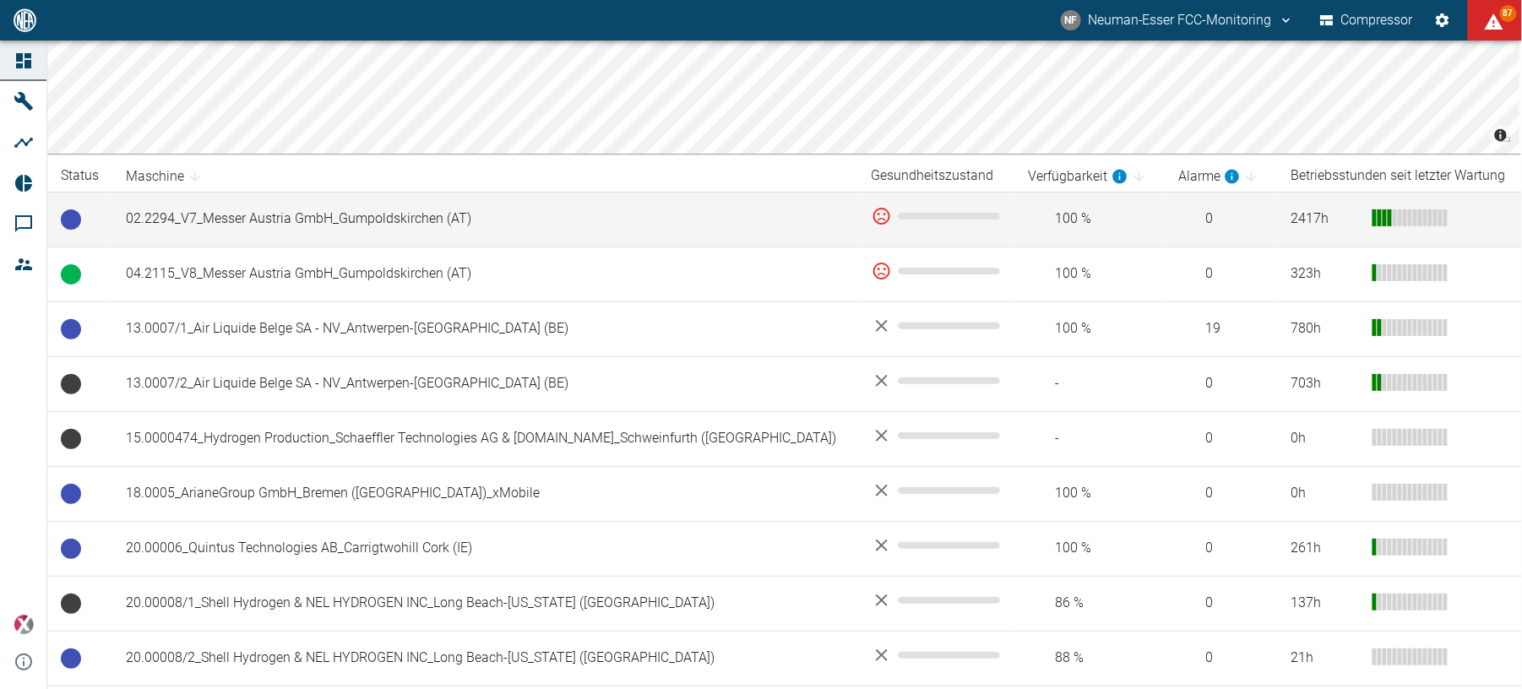
click at [1500, 220] on td "2417 h" at bounding box center [1400, 219] width 244 height 55
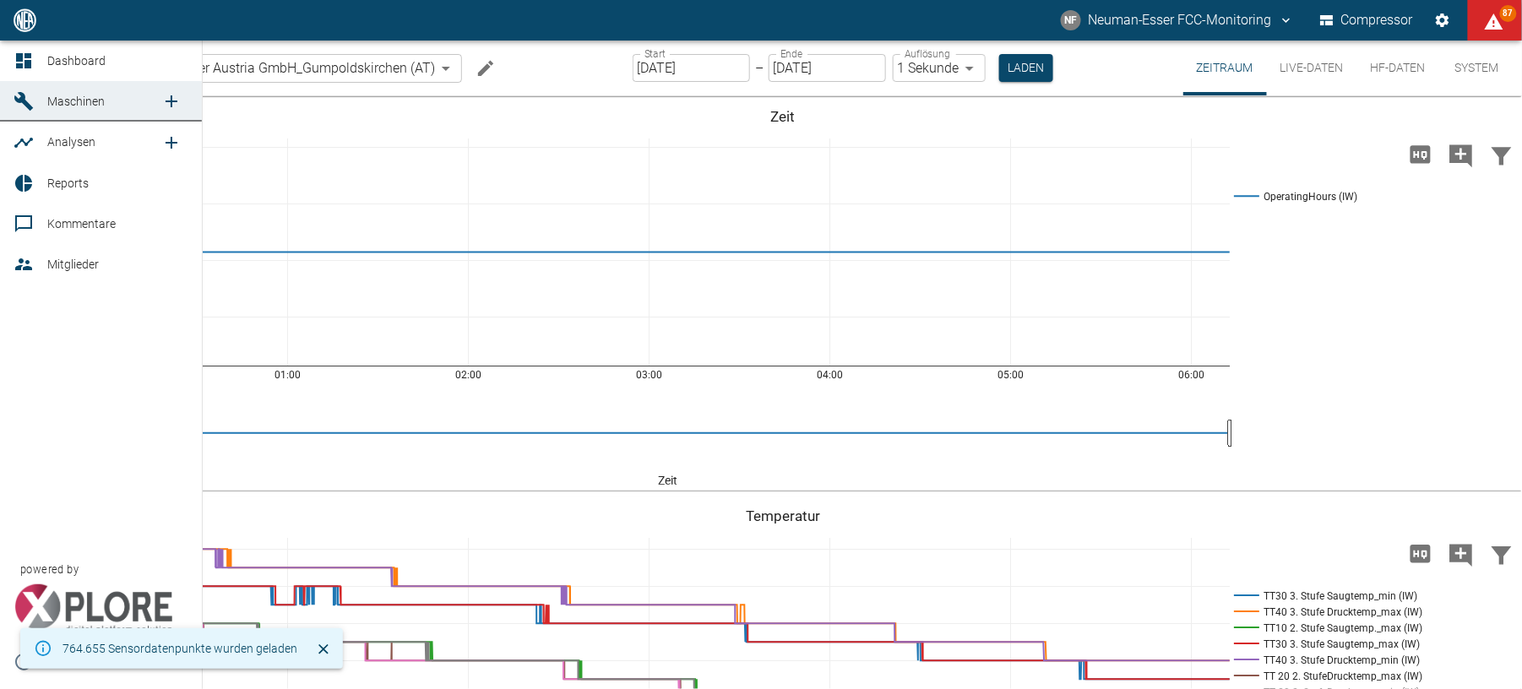
click at [31, 68] on icon at bounding box center [24, 61] width 20 height 20
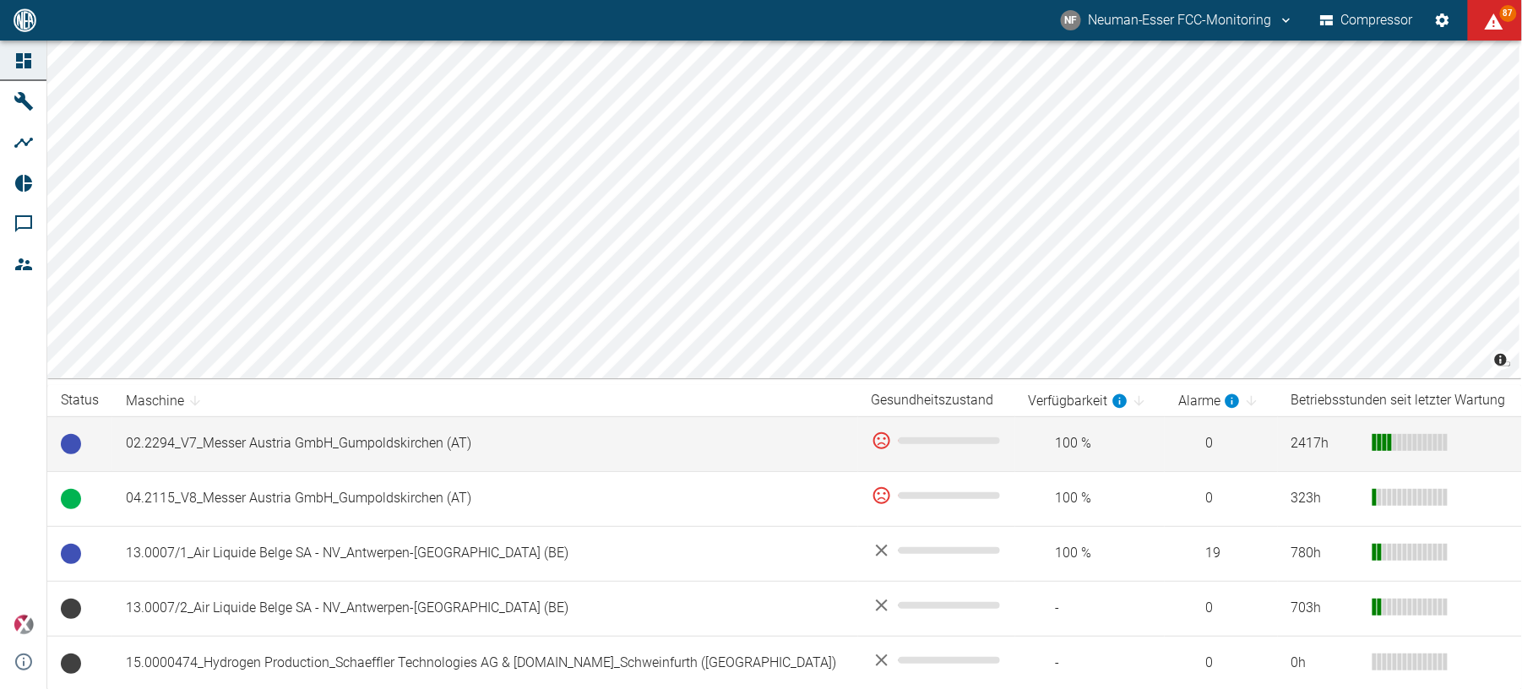
click at [503, 443] on td "02.2294_V7_Messer Austria GmbH_Gumpoldskirchen (AT)" at bounding box center [485, 443] width 746 height 55
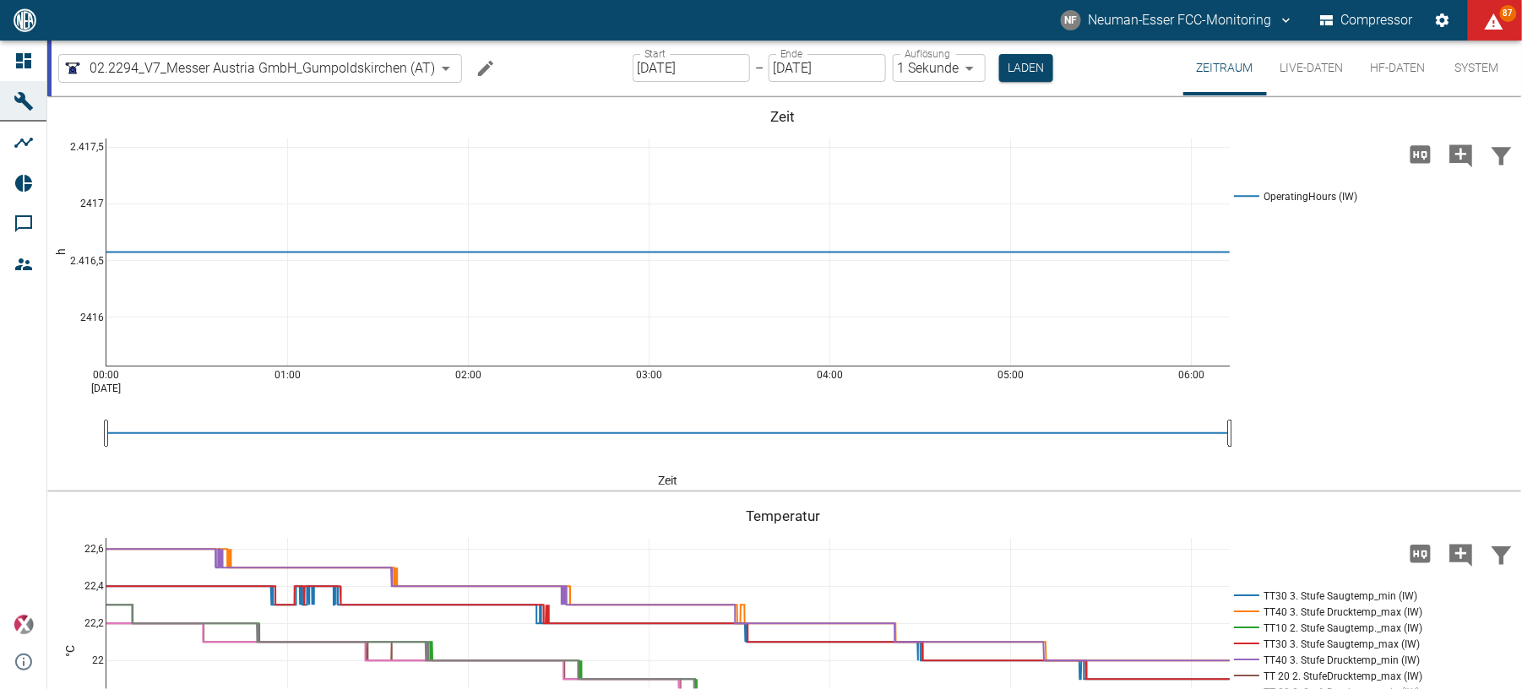
click at [589, 71] on div "02.2294_V7_Messer Austria GmbH_Gumpoldskirchen (AT) 52381507-e89c-473a-84ef-8e4…" at bounding box center [787, 68] width 1470 height 55
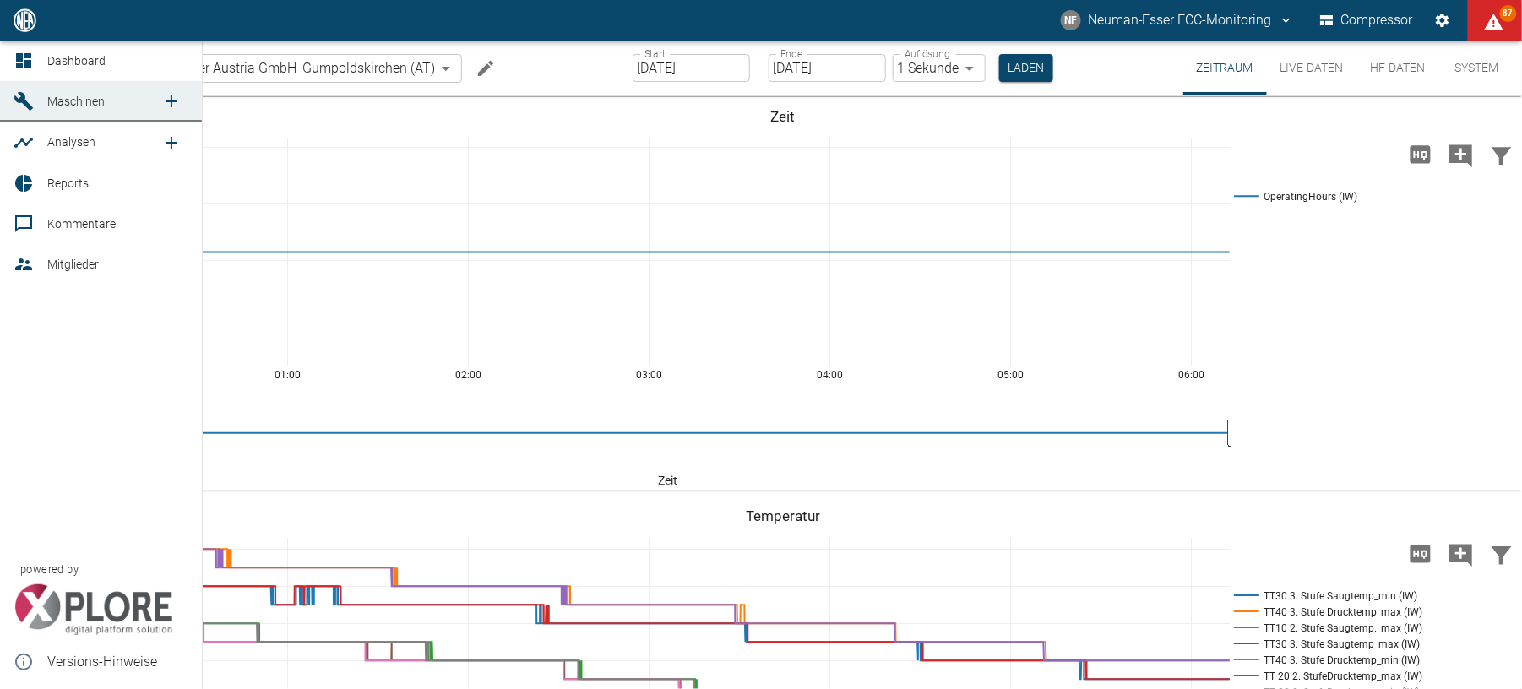
click at [27, 56] on icon at bounding box center [23, 60] width 15 height 15
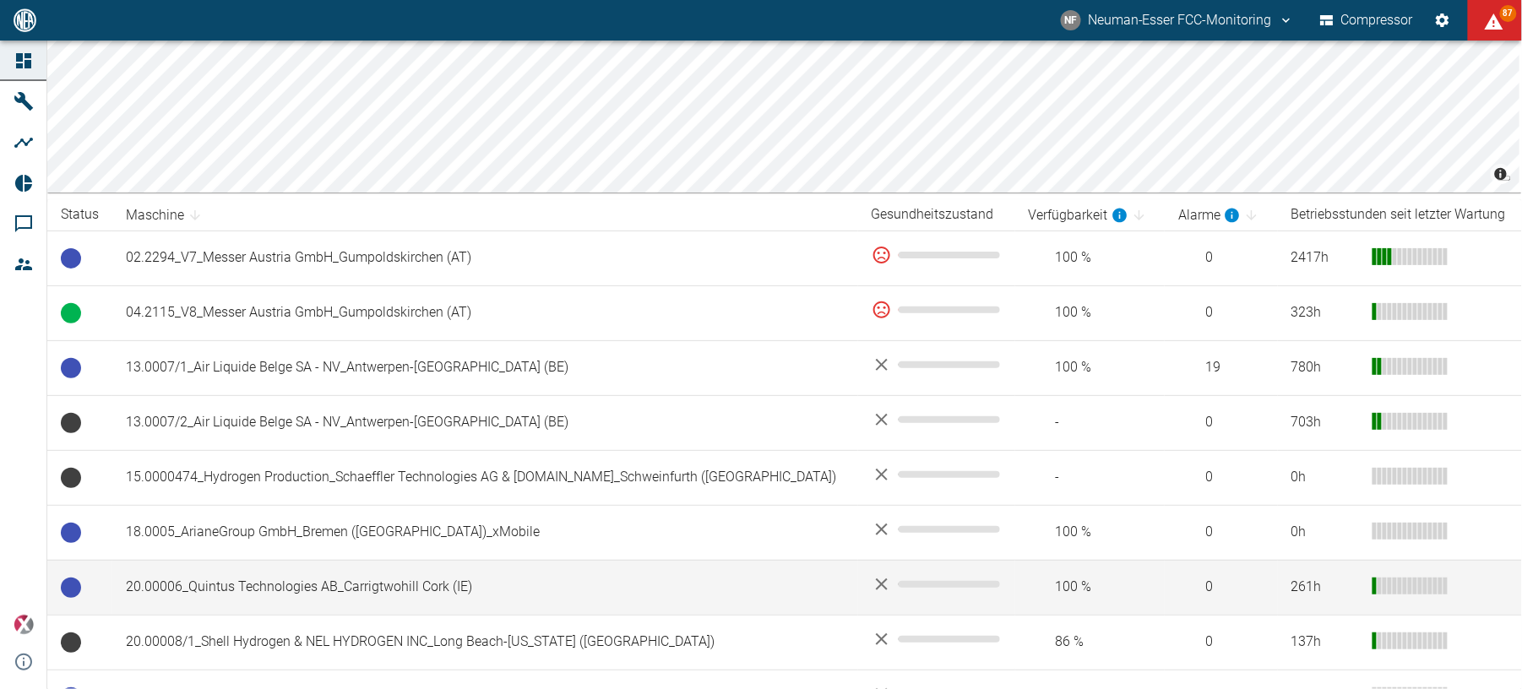
scroll to position [225, 0]
